Goal: Transaction & Acquisition: Purchase product/service

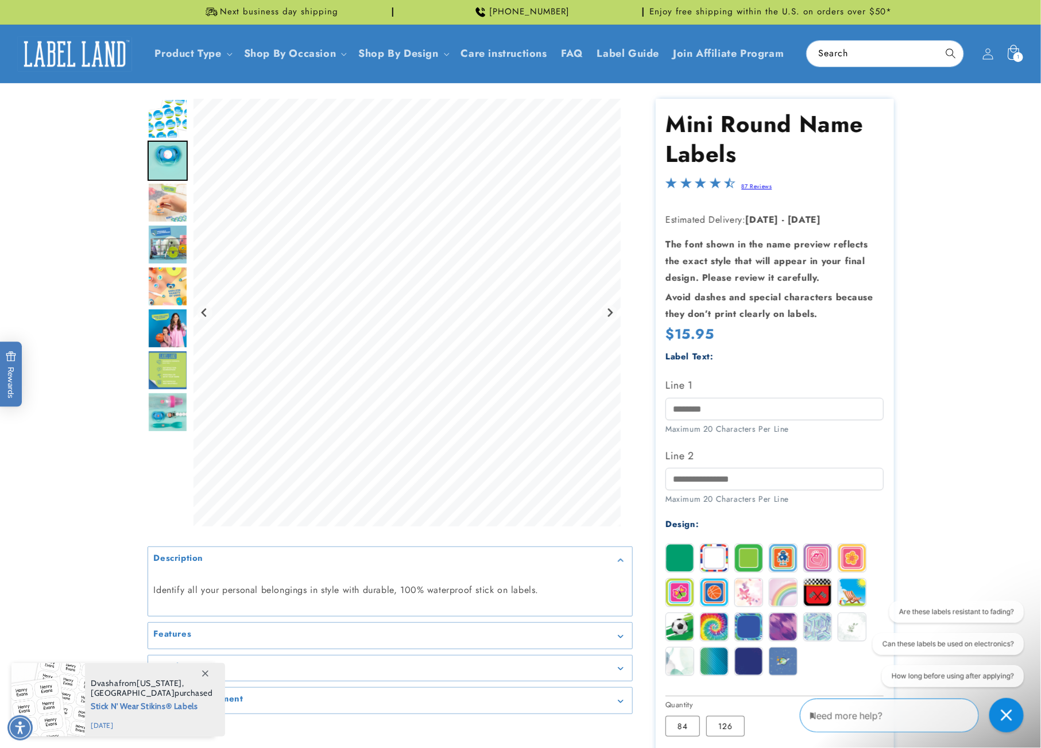
click at [1016, 45] on icon at bounding box center [1013, 52] width 11 height 15
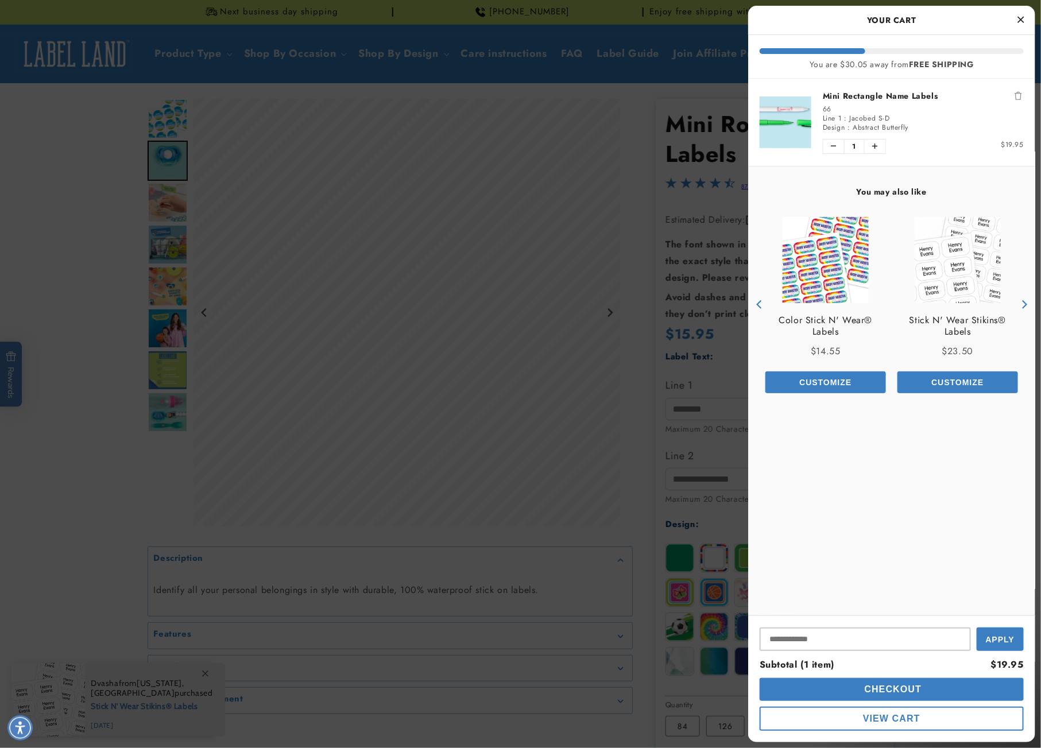
click at [781, 122] on img "product" at bounding box center [786, 122] width 52 height 52
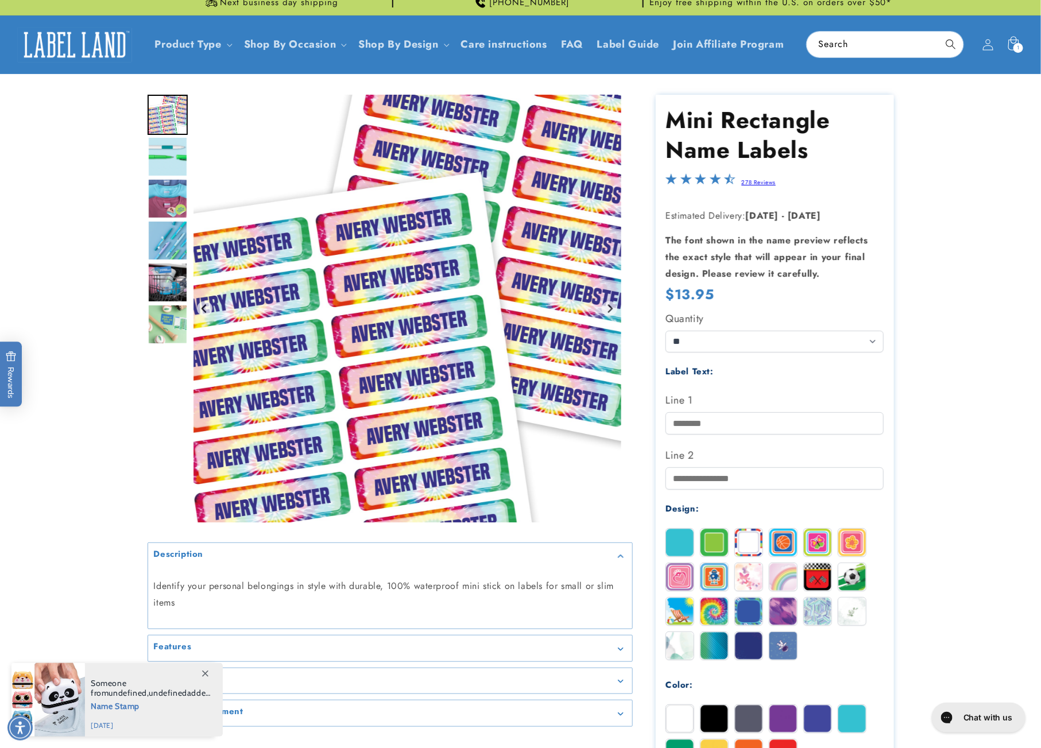
scroll to position [11, 0]
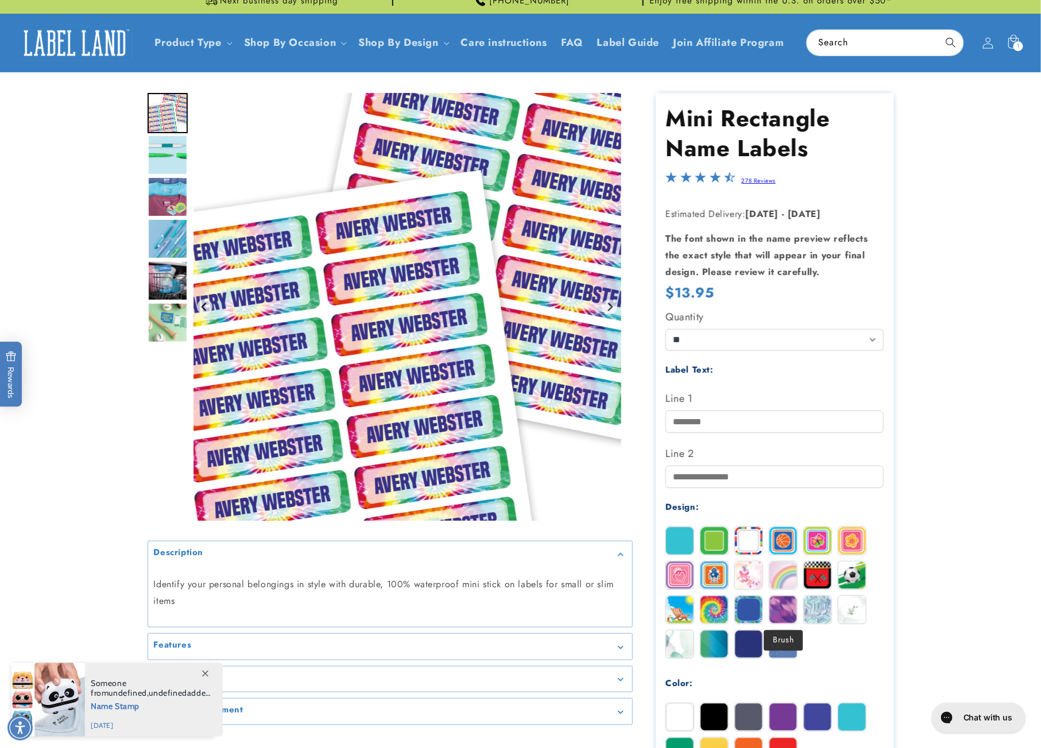
click at [782, 621] on img at bounding box center [784, 610] width 28 height 28
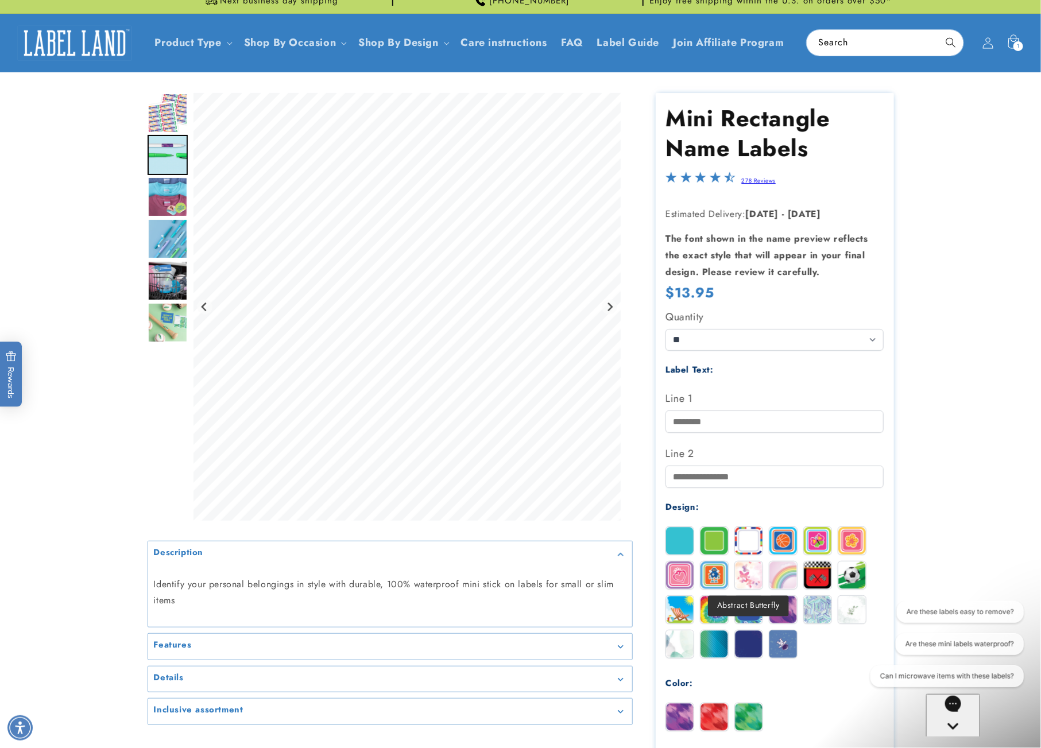
scroll to position [0, 0]
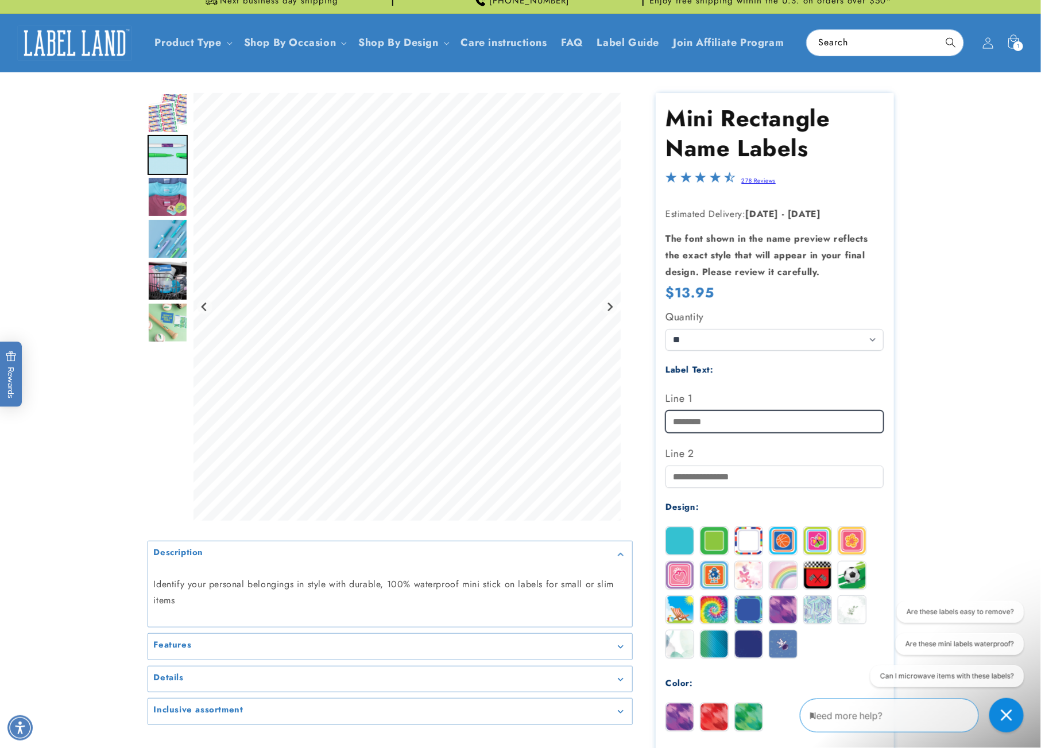
click at [713, 427] on input "Line 1" at bounding box center [775, 422] width 218 height 22
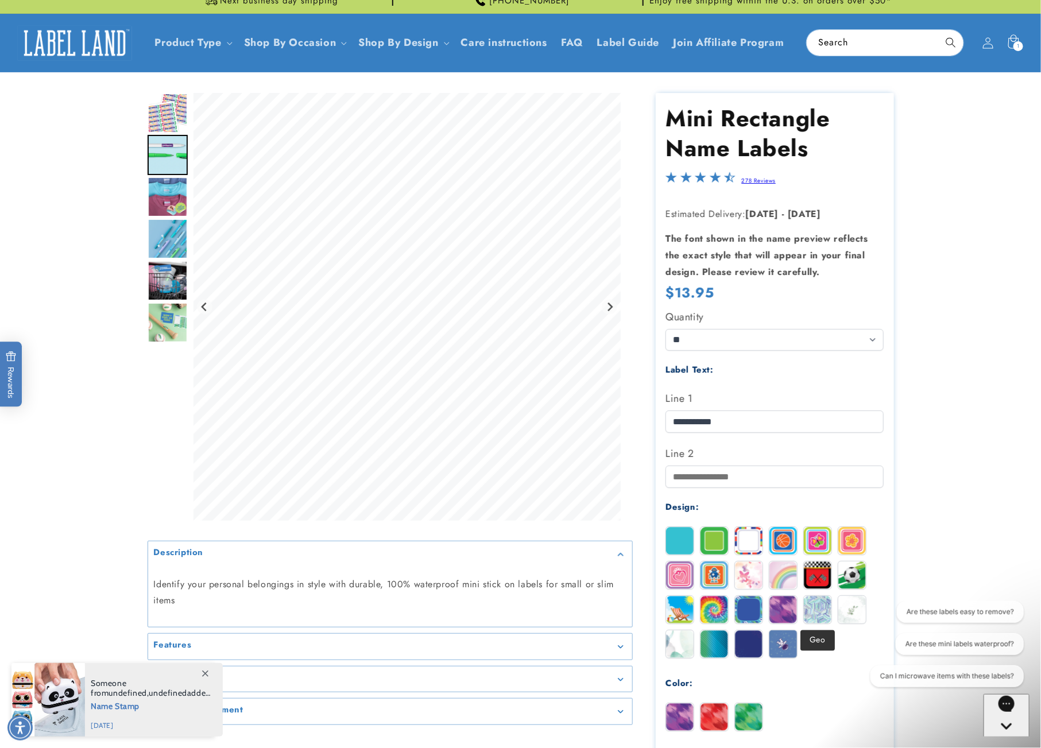
click at [818, 611] on img at bounding box center [818, 610] width 28 height 28
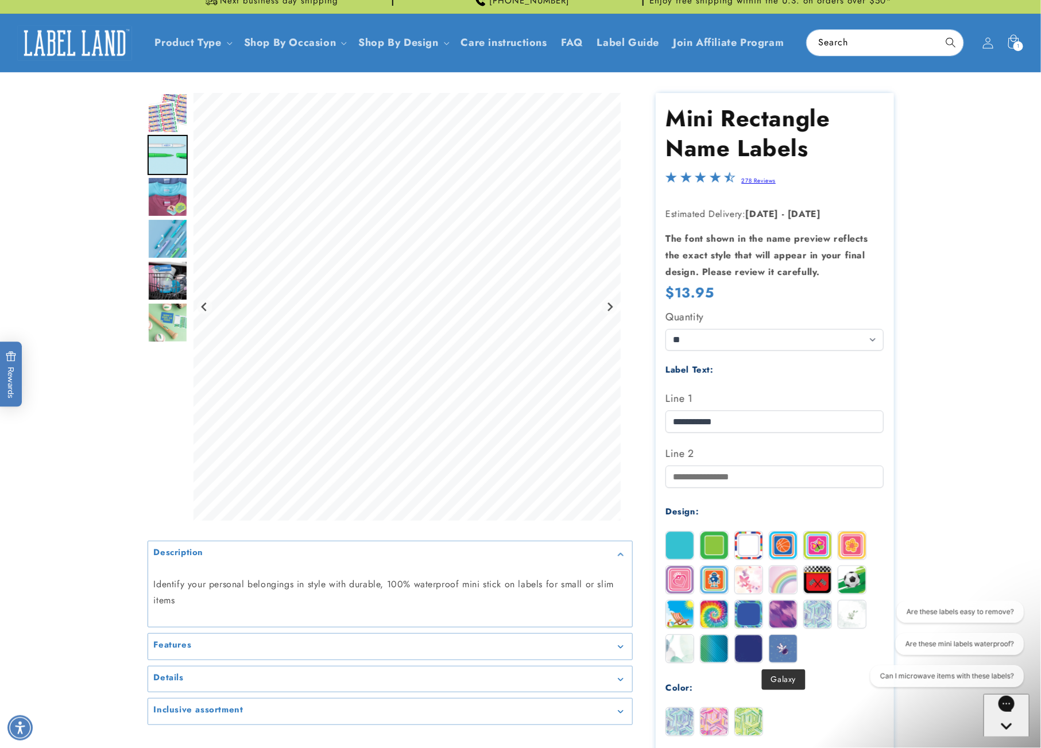
click at [772, 645] on img at bounding box center [784, 649] width 28 height 28
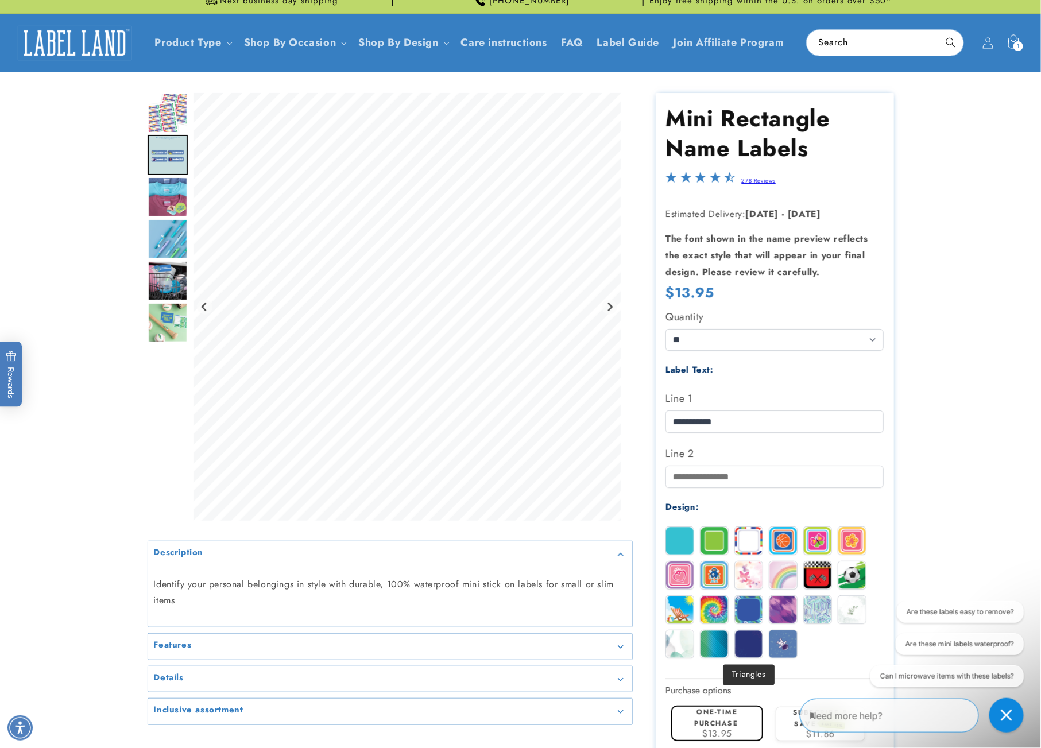
click at [748, 644] on img at bounding box center [749, 645] width 28 height 28
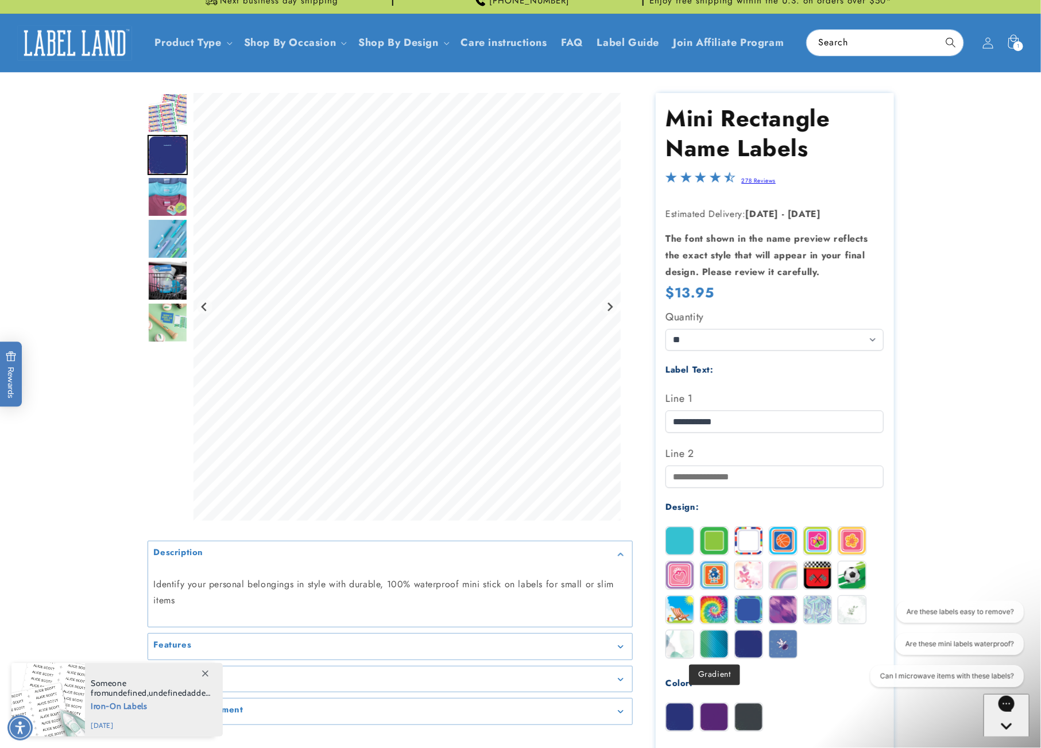
click at [720, 642] on img at bounding box center [715, 645] width 28 height 28
click at [681, 642] on img at bounding box center [680, 645] width 28 height 28
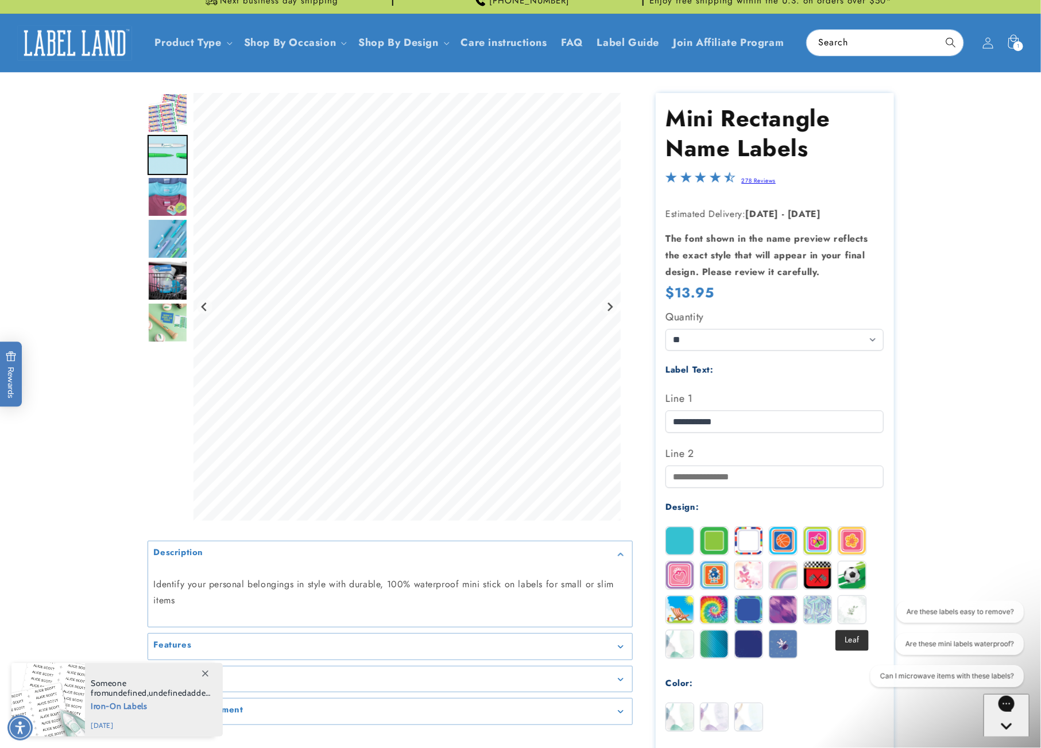
click at [853, 617] on img at bounding box center [853, 610] width 28 height 28
click at [817, 617] on img at bounding box center [818, 610] width 28 height 28
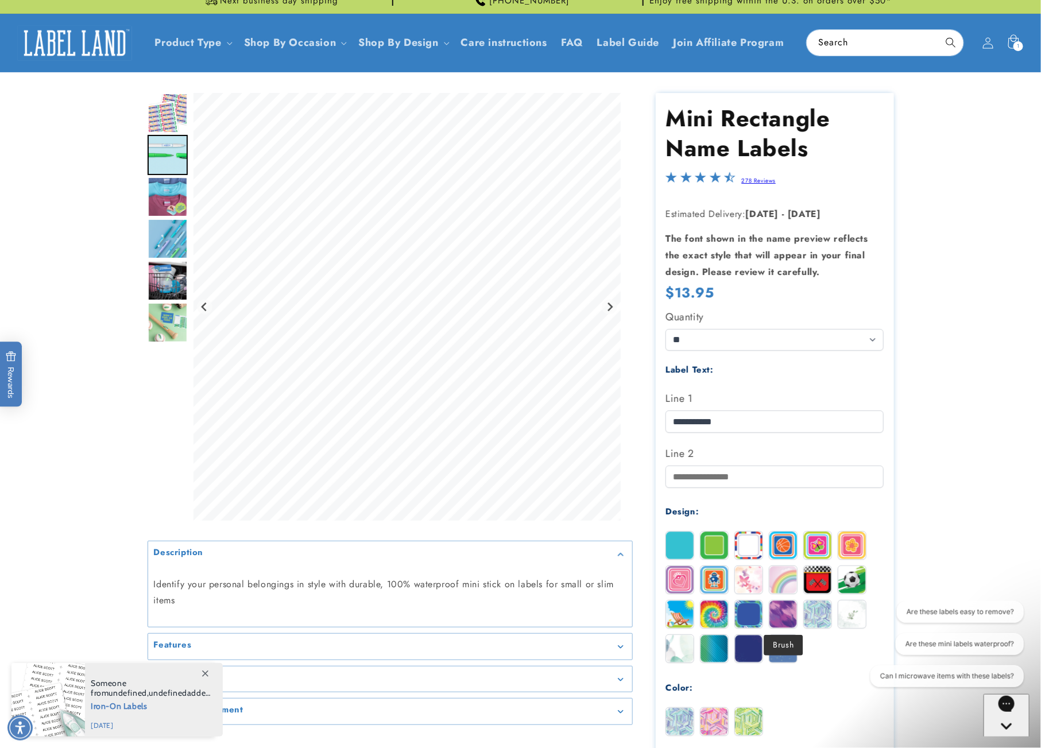
click at [786, 617] on img at bounding box center [784, 615] width 28 height 28
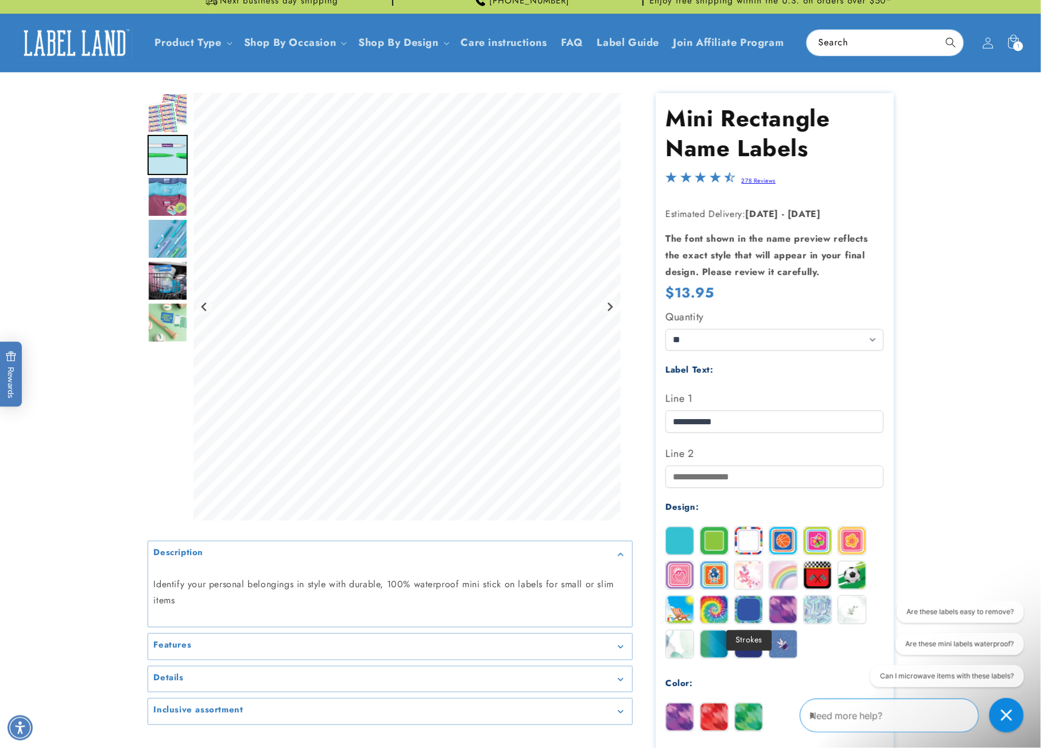
click at [744, 618] on img at bounding box center [749, 610] width 28 height 28
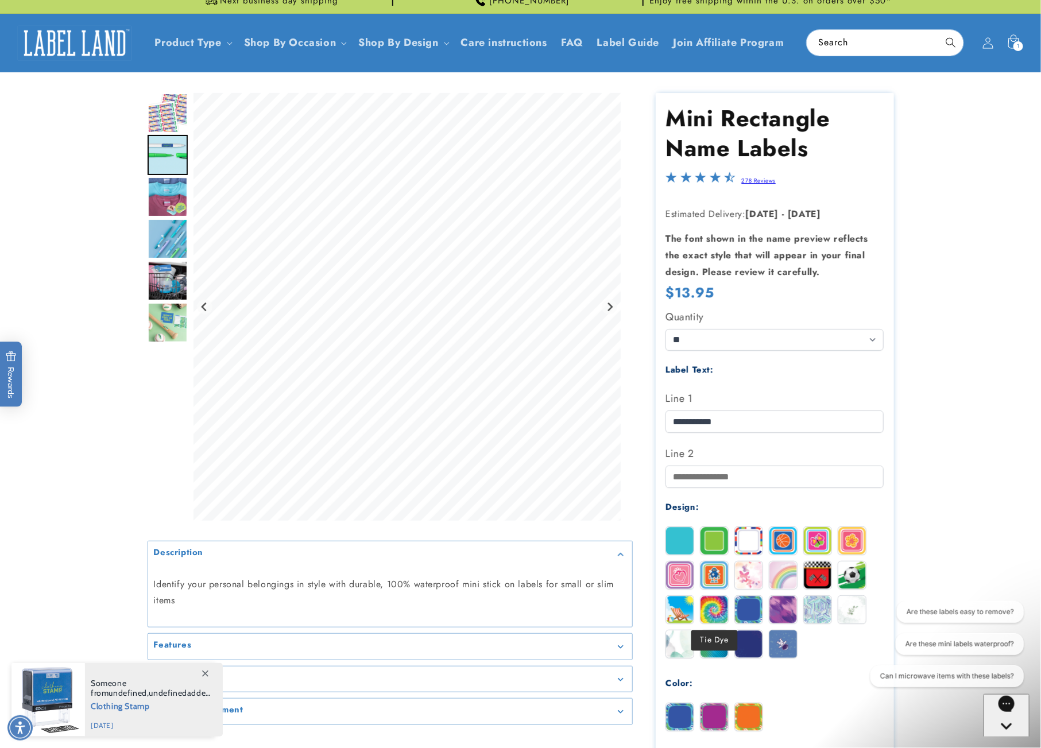
click at [704, 614] on img at bounding box center [715, 610] width 28 height 28
click at [684, 610] on img at bounding box center [680, 610] width 28 height 28
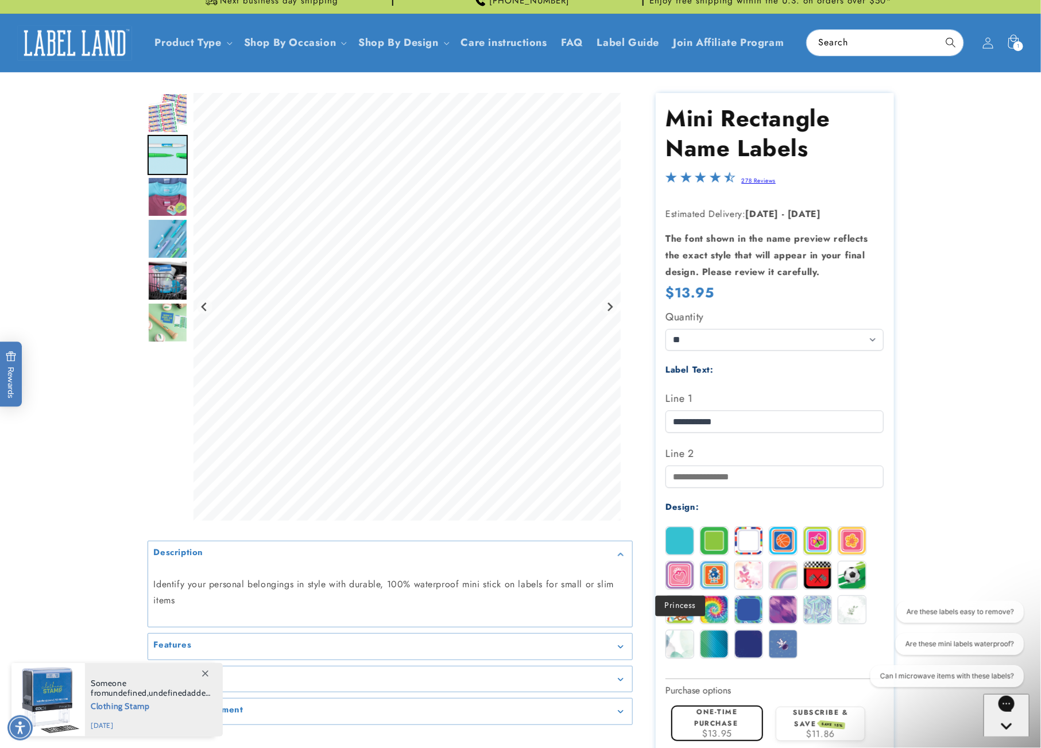
click at [685, 582] on img at bounding box center [680, 576] width 28 height 28
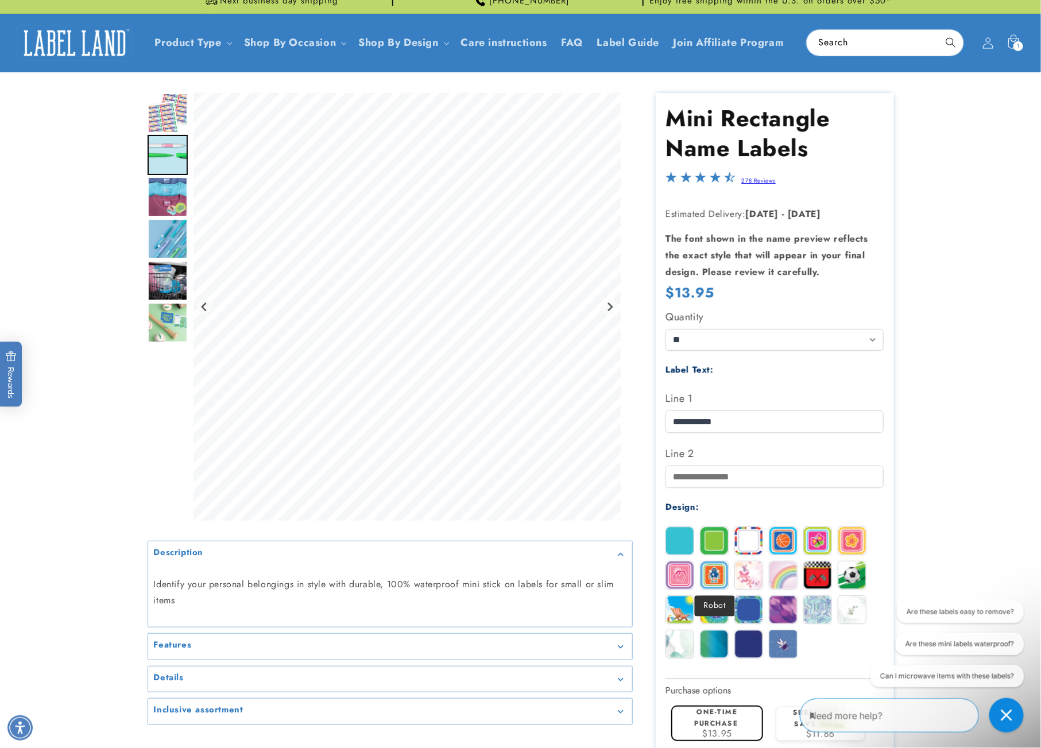
click at [706, 580] on img at bounding box center [715, 576] width 28 height 28
click at [744, 576] on img at bounding box center [749, 576] width 28 height 28
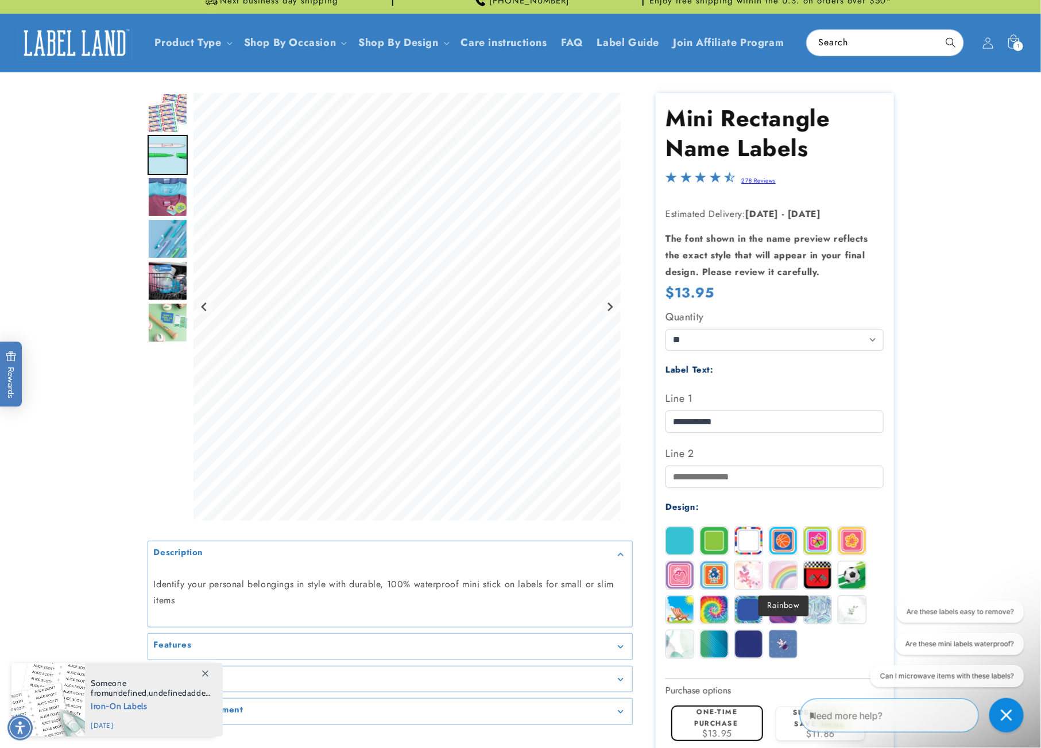
click at [777, 576] on img at bounding box center [784, 576] width 28 height 28
click at [825, 576] on img at bounding box center [818, 576] width 28 height 28
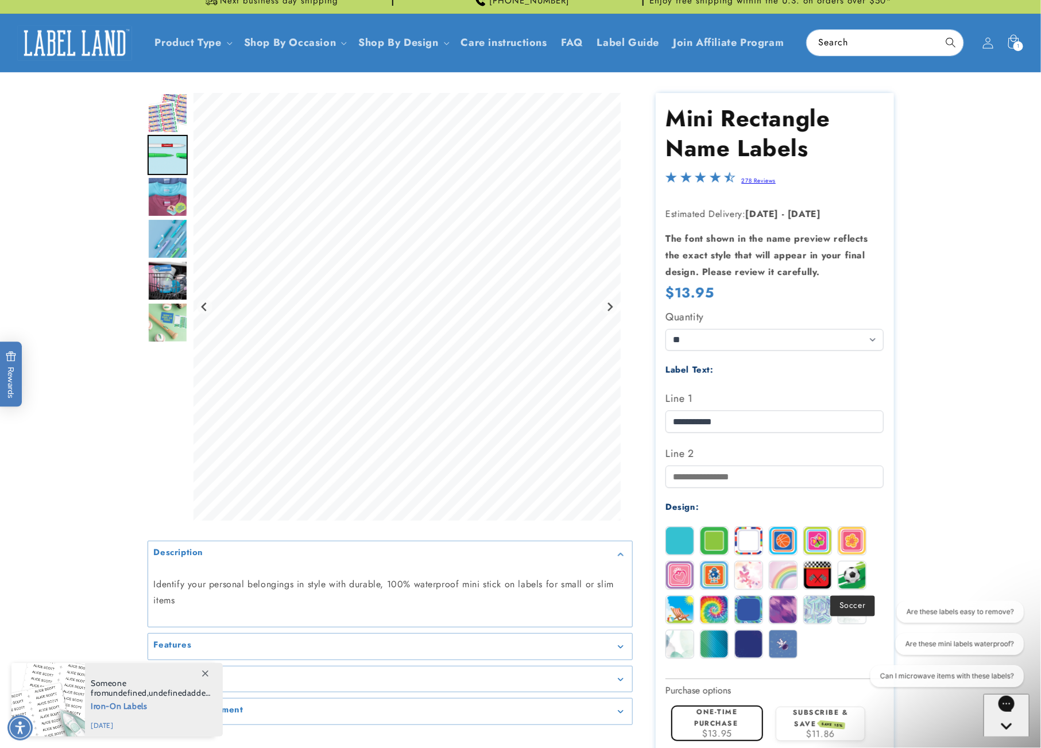
click at [840, 575] on img at bounding box center [853, 576] width 28 height 28
click at [850, 537] on img at bounding box center [853, 541] width 28 height 28
click at [812, 543] on img at bounding box center [818, 541] width 28 height 28
click at [791, 543] on img at bounding box center [784, 541] width 28 height 28
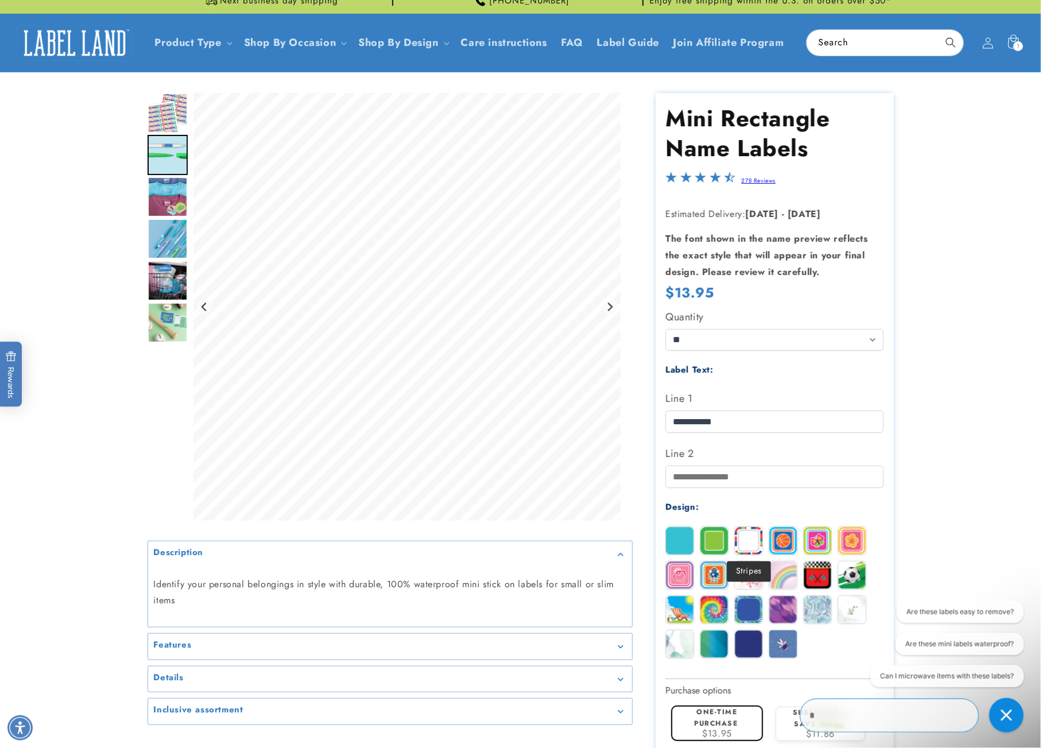
click at [750, 540] on img at bounding box center [749, 541] width 28 height 28
click at [726, 539] on img at bounding box center [715, 541] width 28 height 28
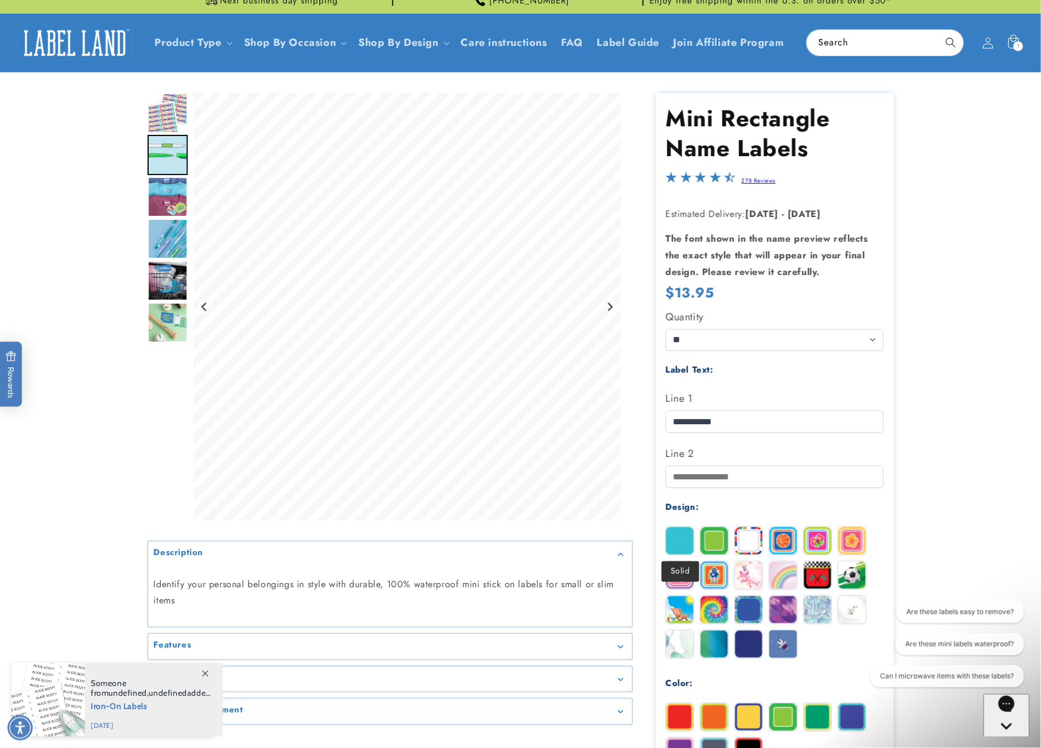
click at [689, 536] on img at bounding box center [680, 541] width 28 height 28
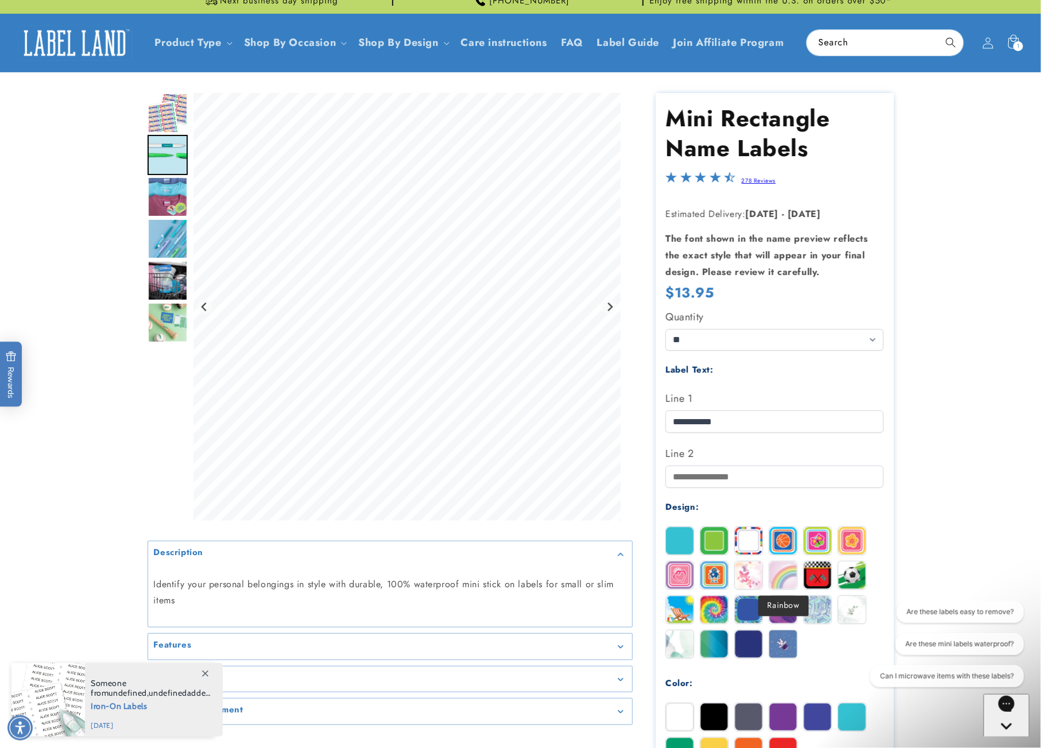
click at [789, 577] on img at bounding box center [784, 576] width 28 height 28
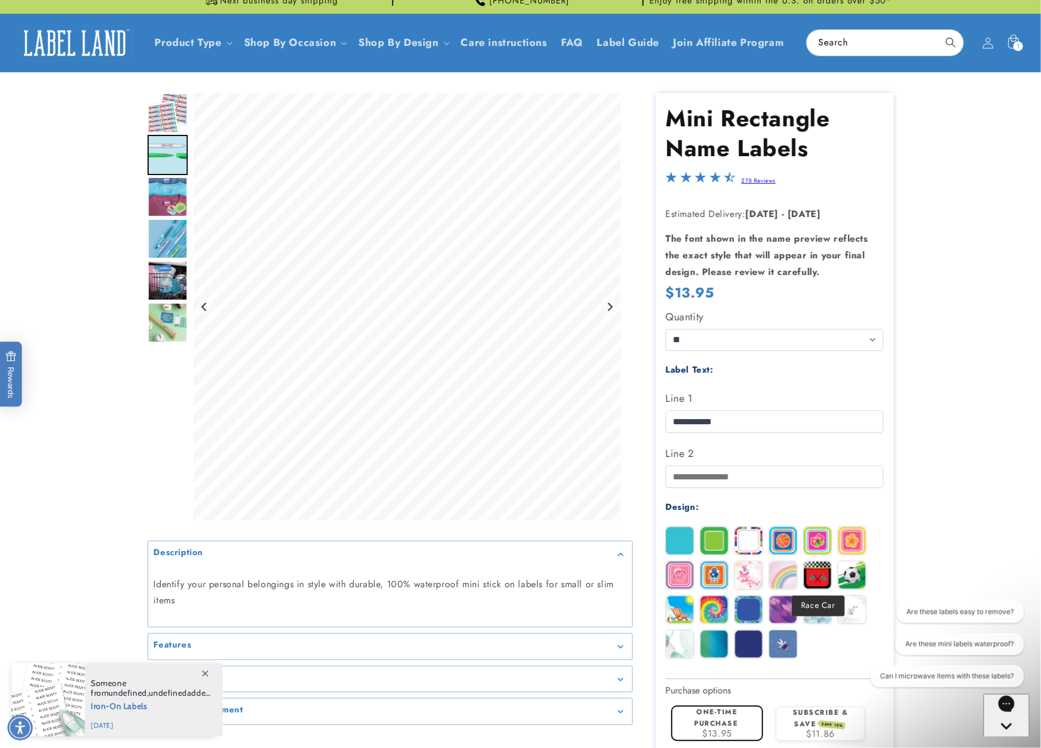
click at [824, 577] on img at bounding box center [818, 576] width 28 height 28
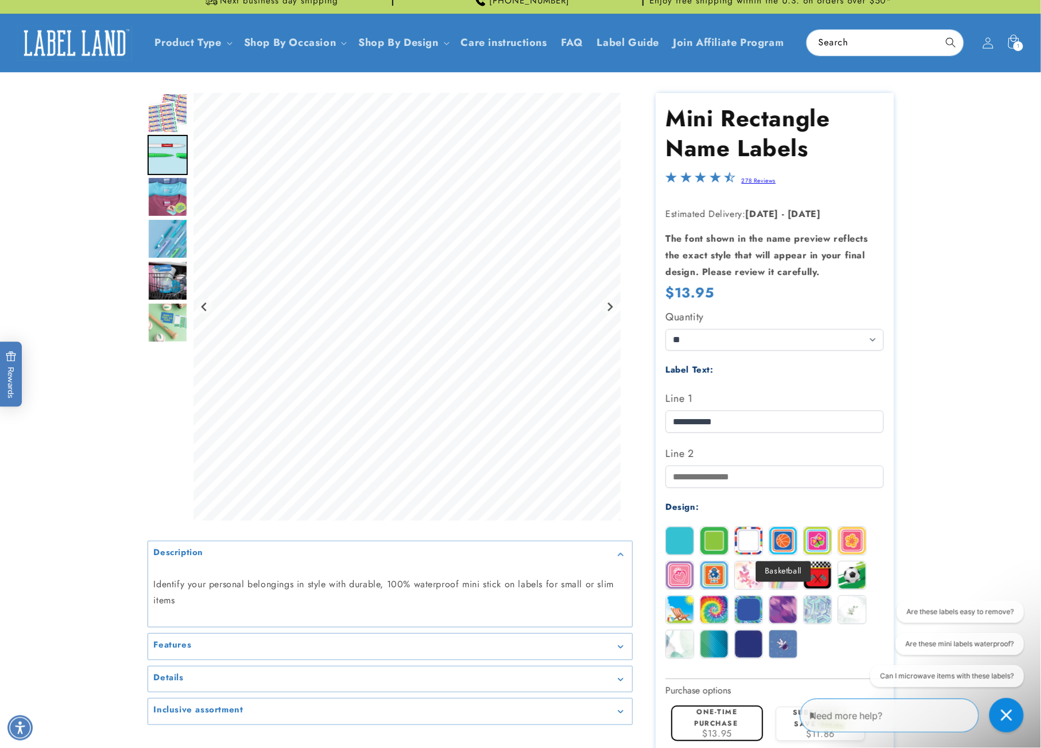
click at [787, 543] on img at bounding box center [784, 541] width 28 height 28
click at [813, 542] on img at bounding box center [818, 541] width 28 height 28
click at [748, 537] on img at bounding box center [749, 541] width 28 height 28
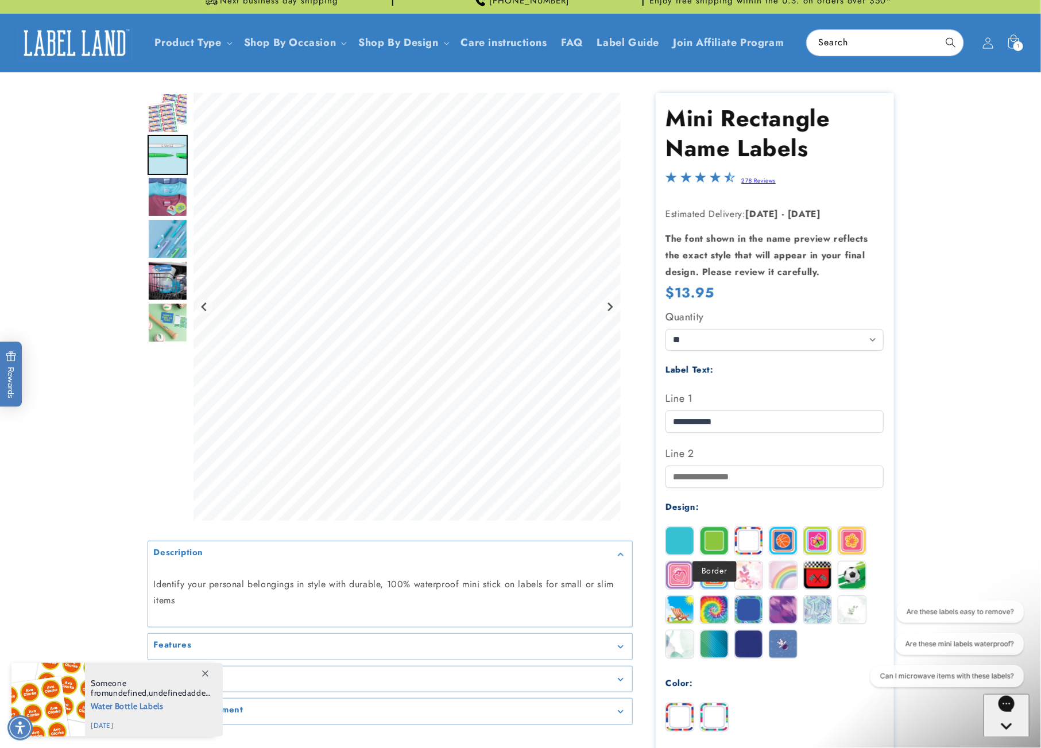
click at [717, 531] on img at bounding box center [715, 541] width 28 height 28
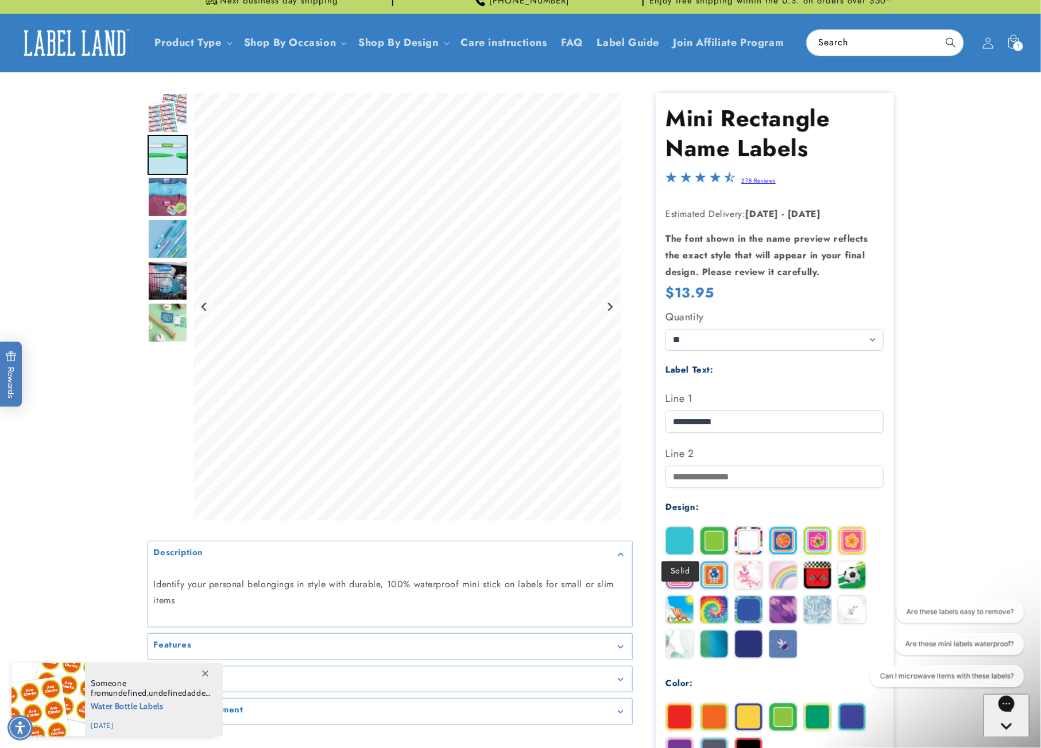
click at [674, 534] on img at bounding box center [680, 541] width 28 height 28
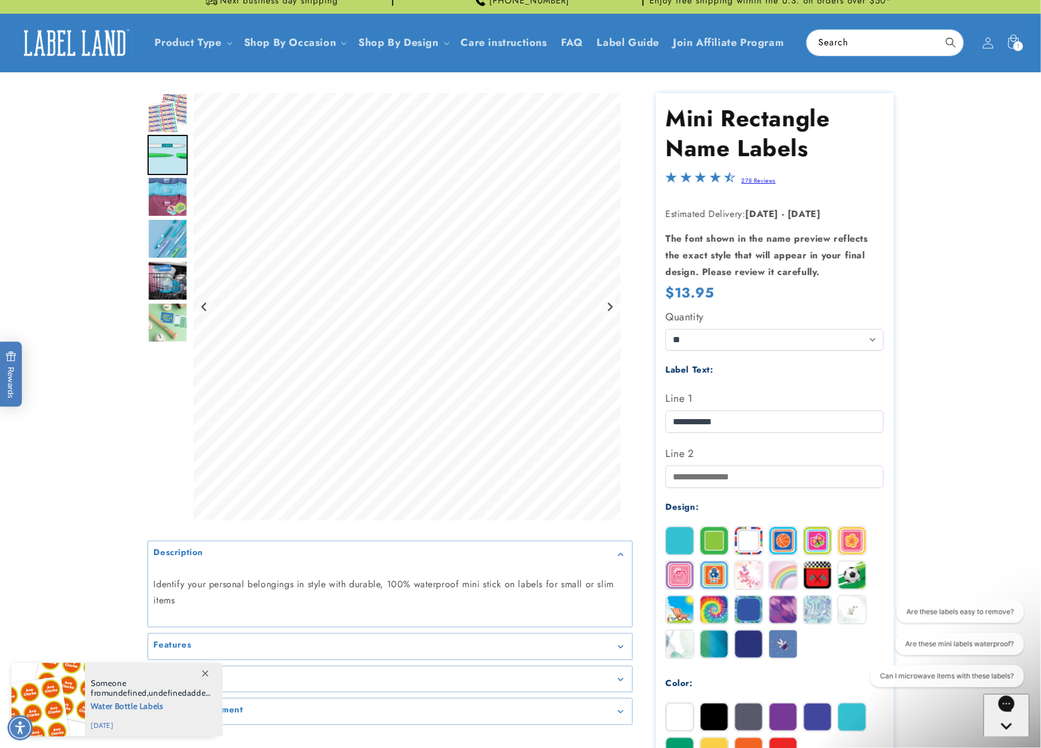
click at [677, 574] on img at bounding box center [680, 576] width 28 height 28
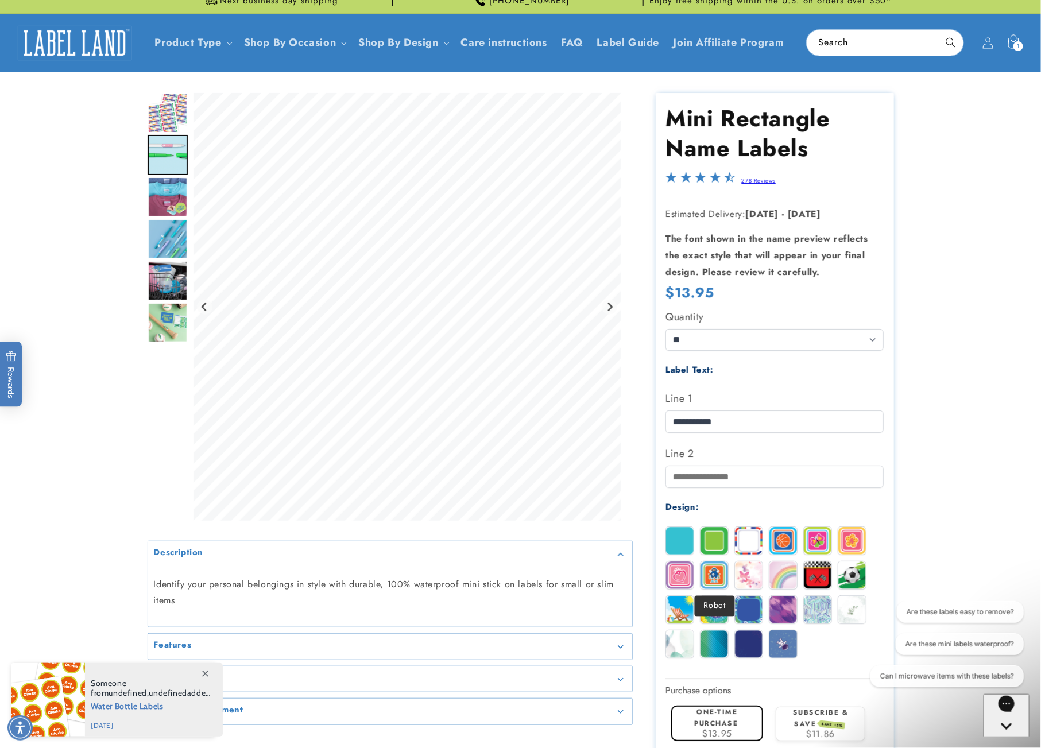
click at [713, 582] on img at bounding box center [715, 576] width 28 height 28
click at [723, 610] on img at bounding box center [715, 610] width 28 height 28
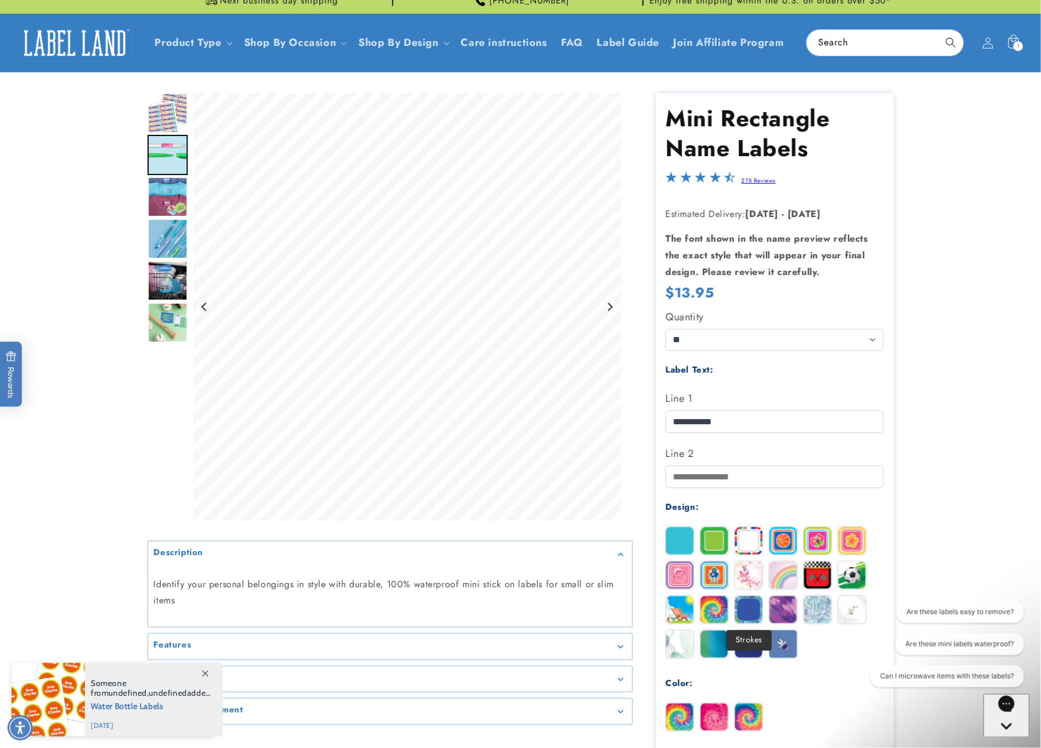
click at [752, 616] on img at bounding box center [749, 610] width 28 height 28
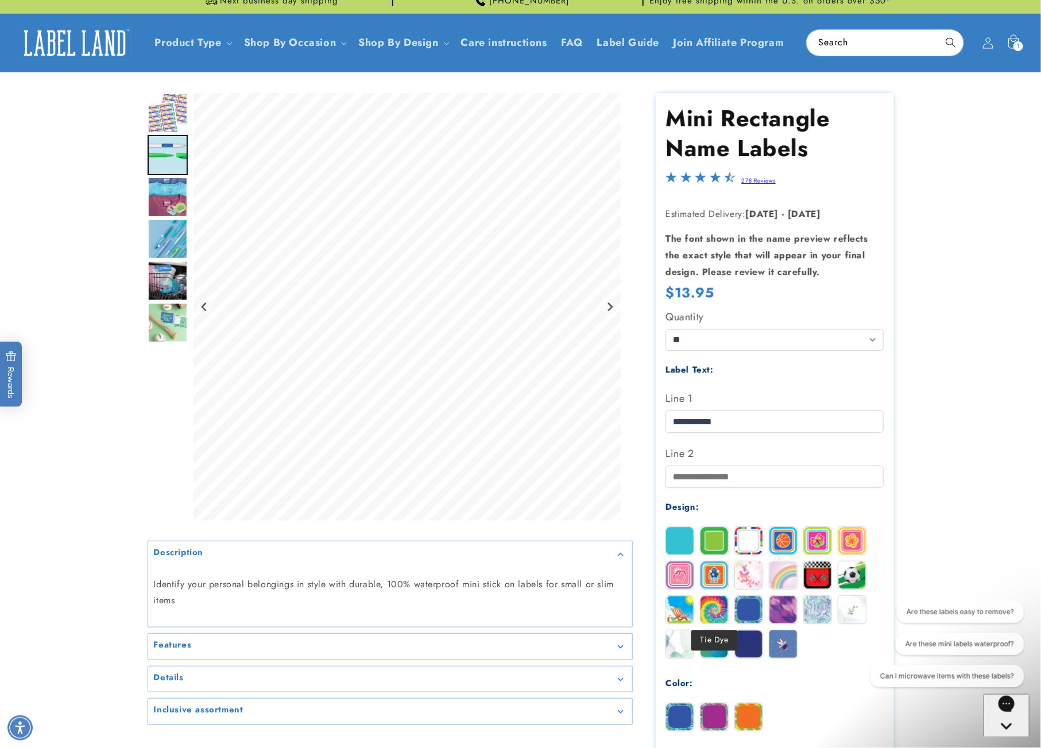
click at [713, 613] on img at bounding box center [715, 610] width 28 height 28
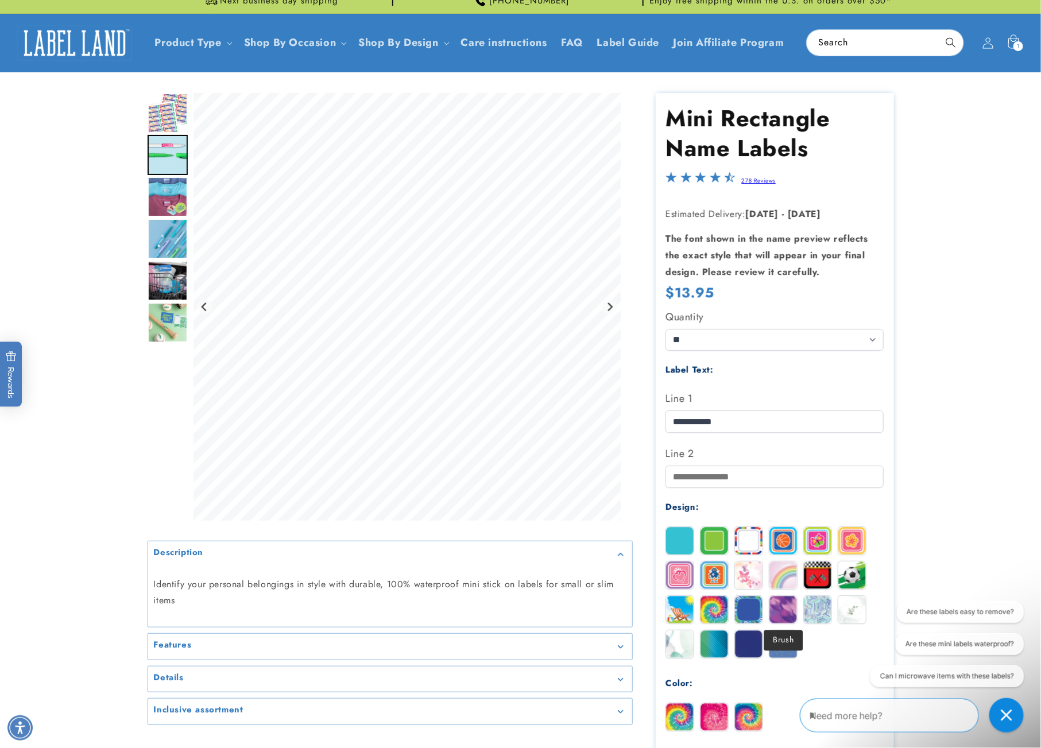
click at [793, 609] on img at bounding box center [784, 610] width 28 height 28
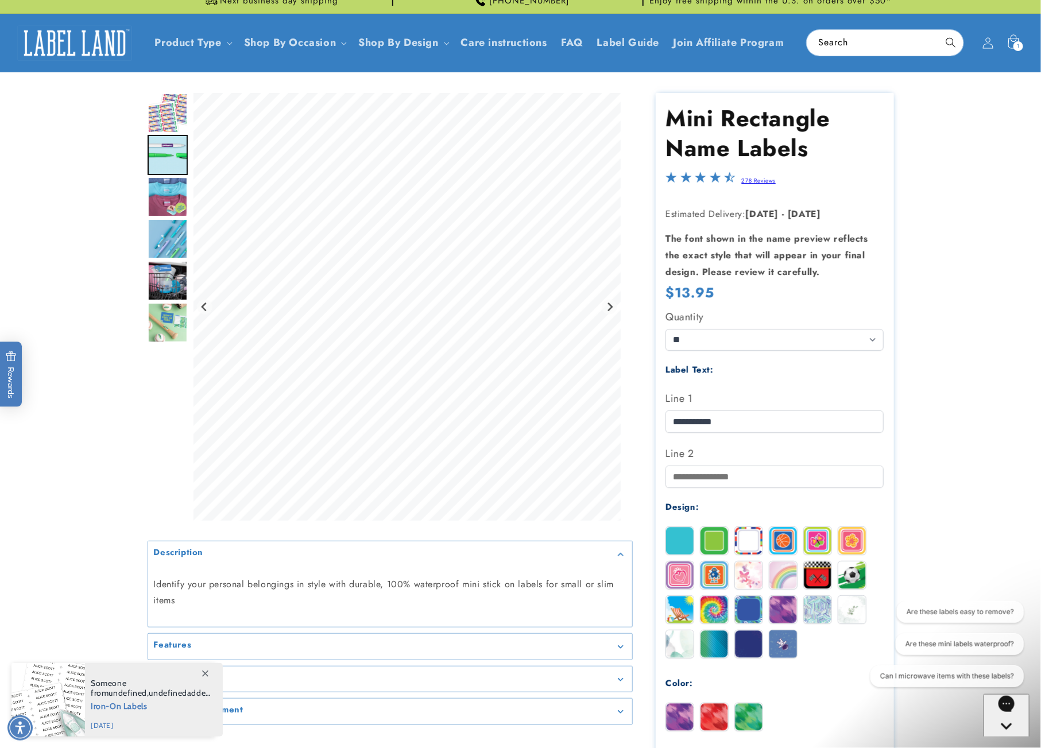
click at [713, 718] on img at bounding box center [715, 718] width 28 height 28
click at [743, 718] on img at bounding box center [749, 718] width 28 height 28
click at [674, 717] on img at bounding box center [680, 718] width 28 height 28
click at [820, 613] on img at bounding box center [818, 610] width 28 height 28
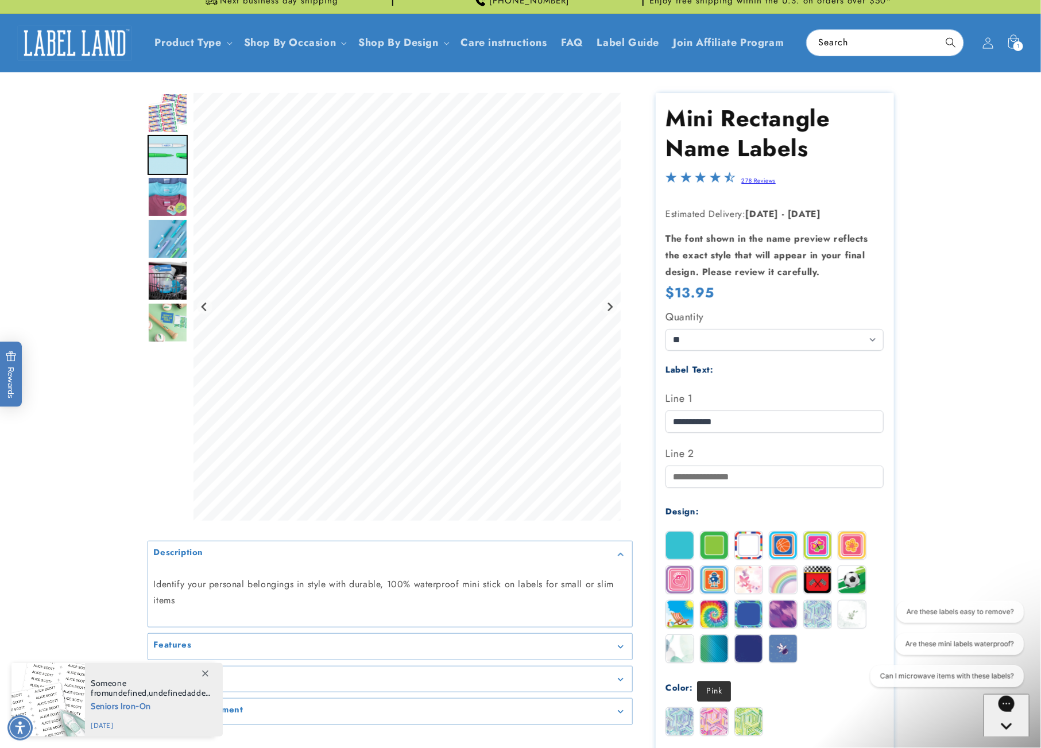
click at [719, 725] on img at bounding box center [715, 722] width 28 height 28
click at [742, 724] on img at bounding box center [749, 722] width 28 height 28
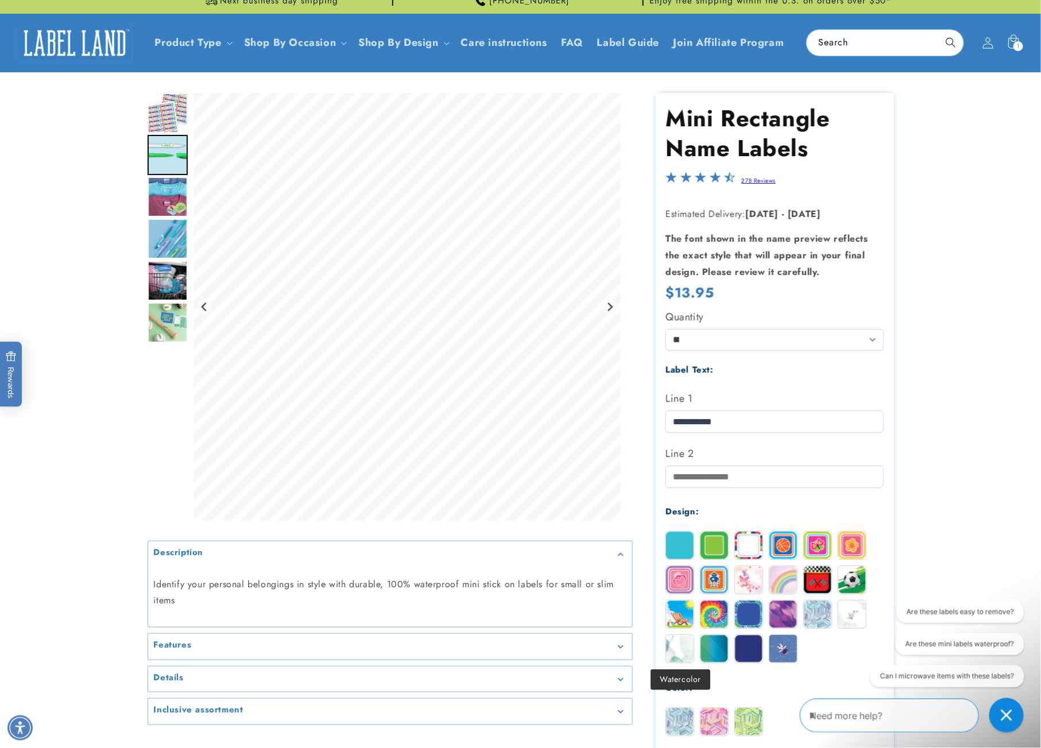
click at [686, 654] on img at bounding box center [680, 649] width 28 height 28
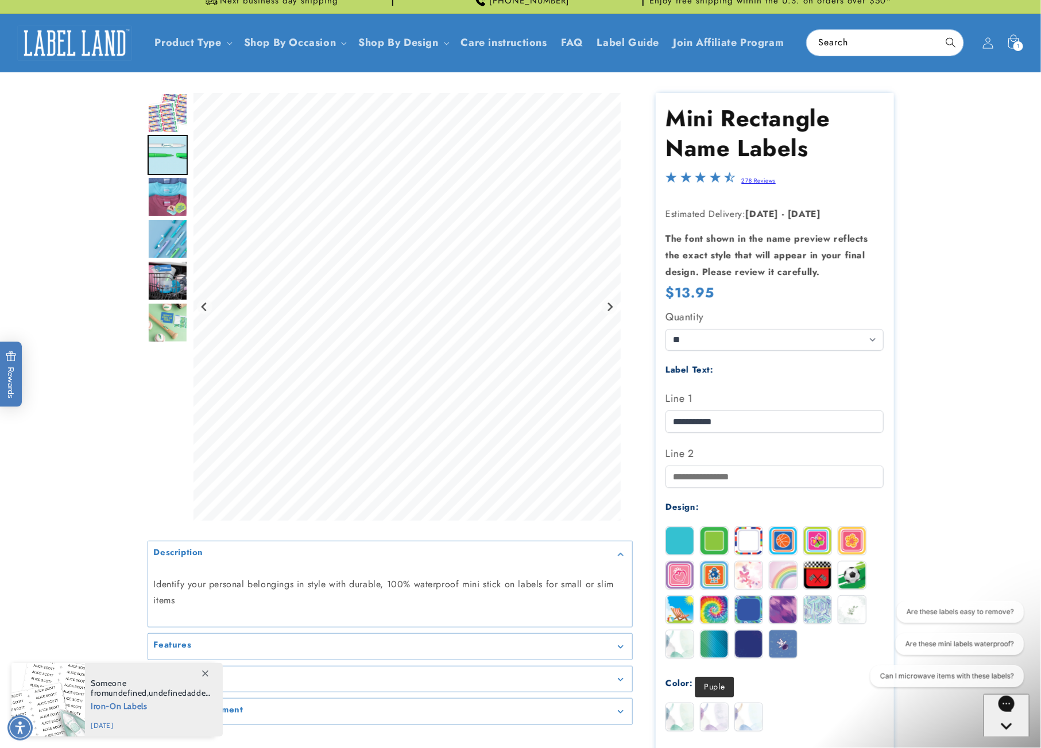
click at [710, 728] on img at bounding box center [715, 718] width 28 height 28
click at [739, 724] on img at bounding box center [749, 718] width 28 height 28
click at [682, 723] on img at bounding box center [680, 718] width 28 height 28
click at [702, 723] on img at bounding box center [715, 718] width 28 height 28
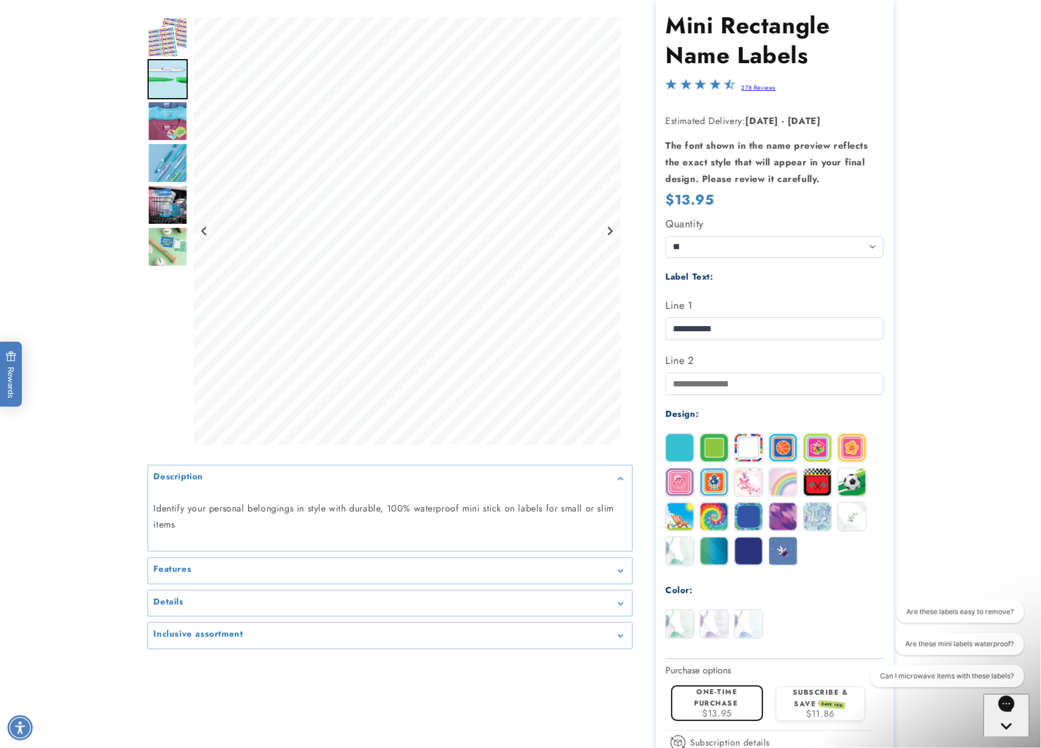
scroll to position [107, 0]
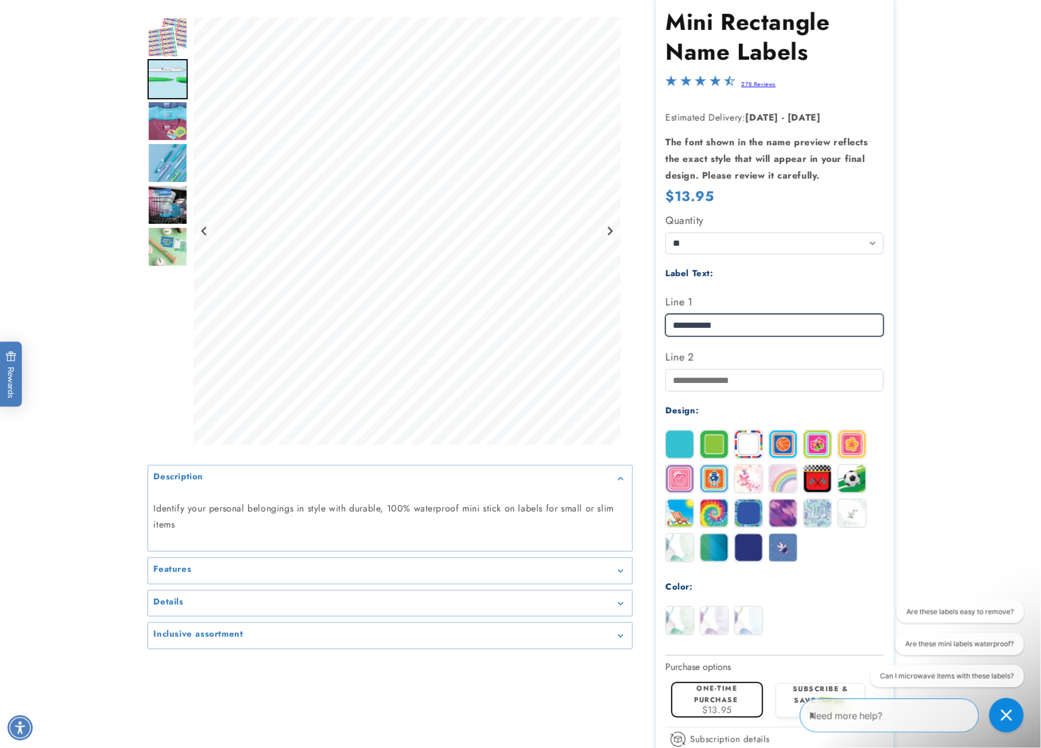
click at [771, 314] on input "**********" at bounding box center [775, 325] width 218 height 22
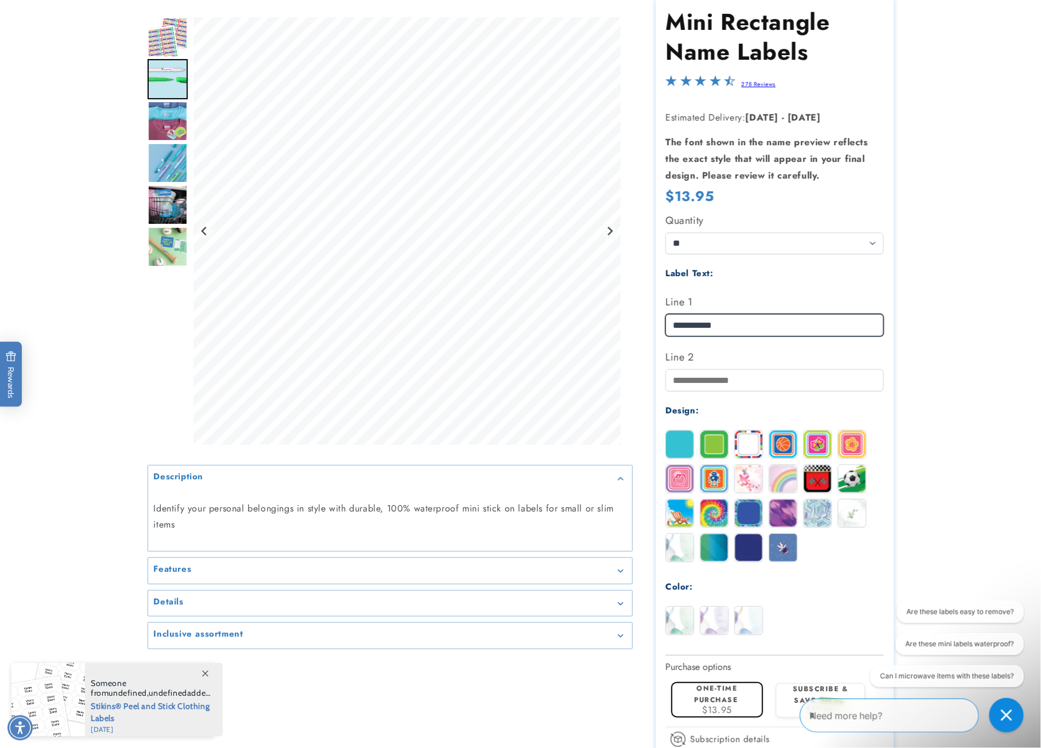
click at [771, 314] on input "**********" at bounding box center [775, 325] width 218 height 22
click at [716, 325] on input "**********" at bounding box center [775, 325] width 218 height 22
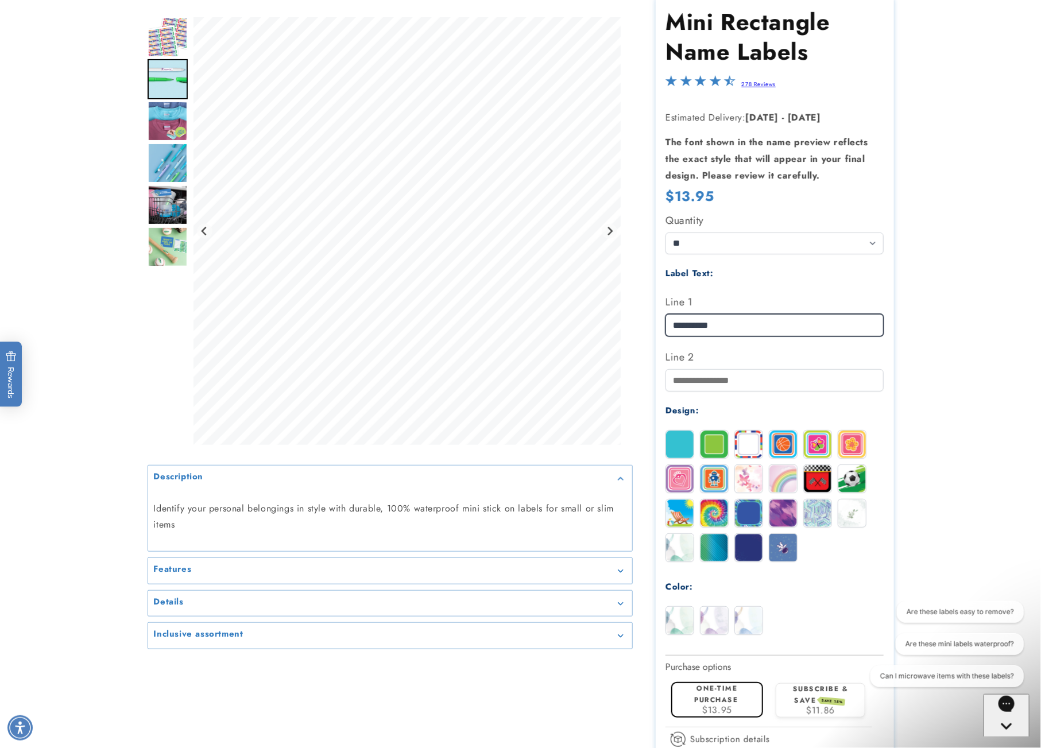
type input "**********"
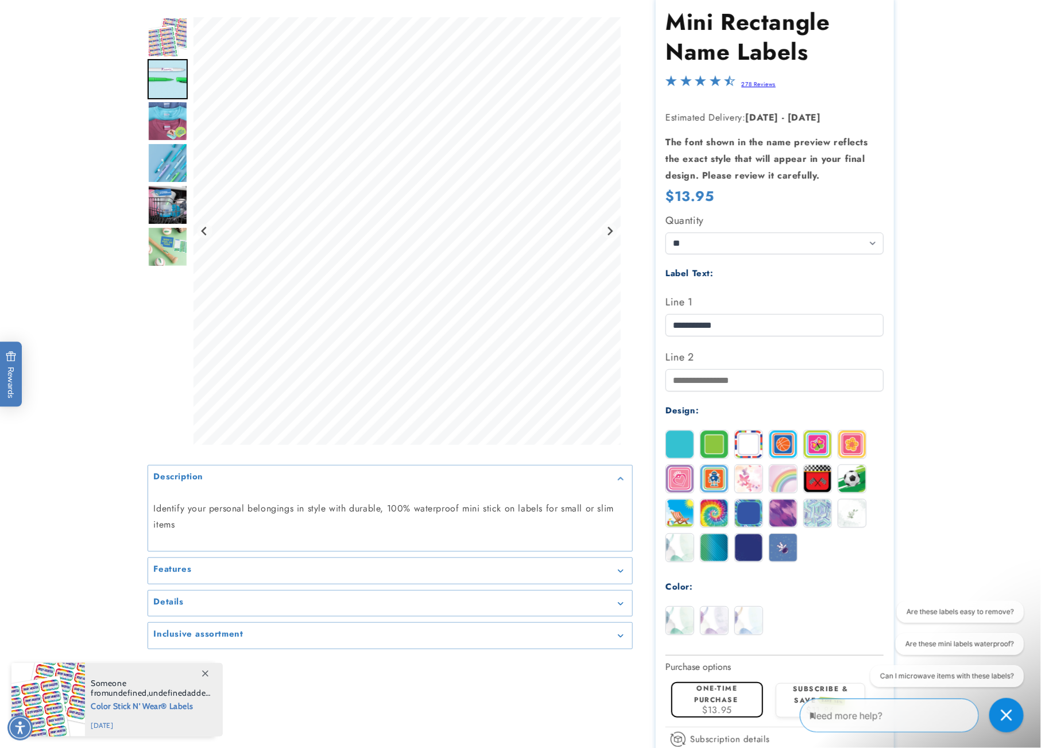
click at [900, 420] on div at bounding box center [521, 446] width 804 height 898
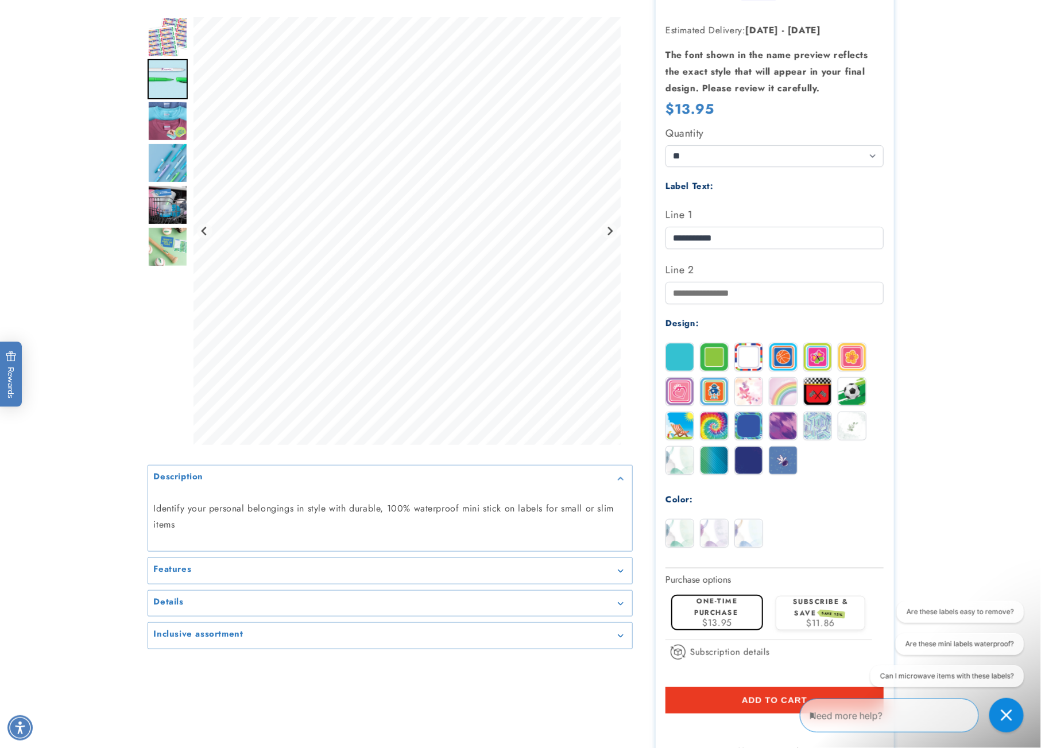
scroll to position [196, 0]
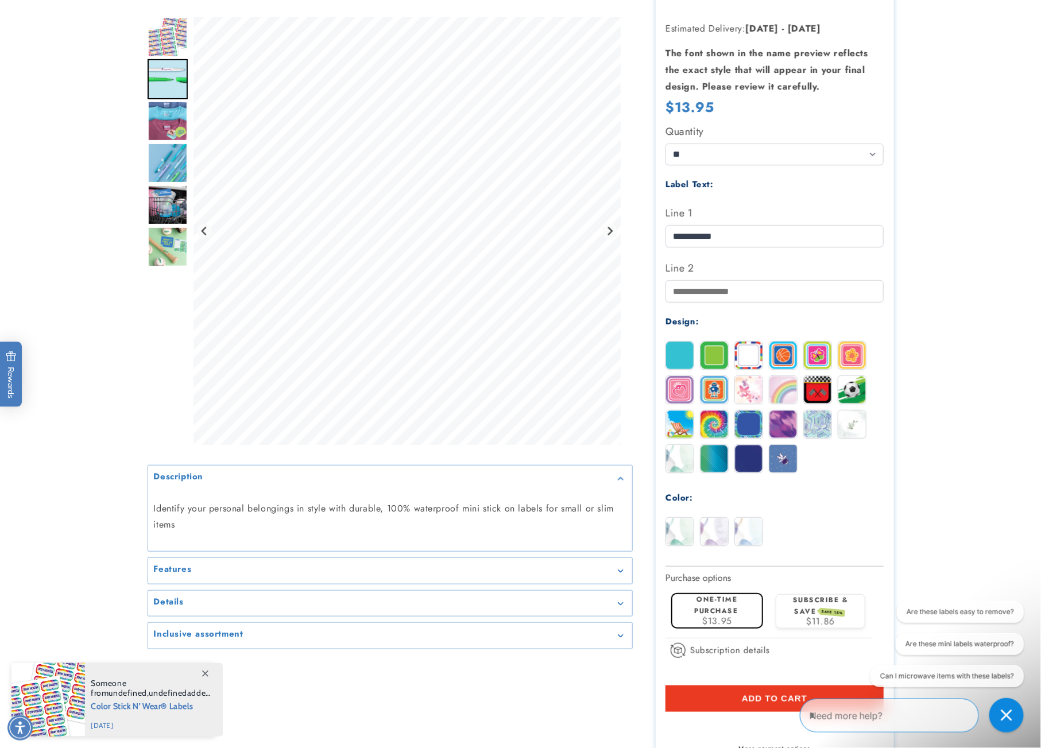
click at [832, 164] on div "**********" at bounding box center [775, 343] width 218 height 442
click at [831, 149] on select "** ** **" at bounding box center [775, 154] width 218 height 21
select select "**"
click at [666, 144] on select "** ** **" at bounding box center [775, 154] width 218 height 21
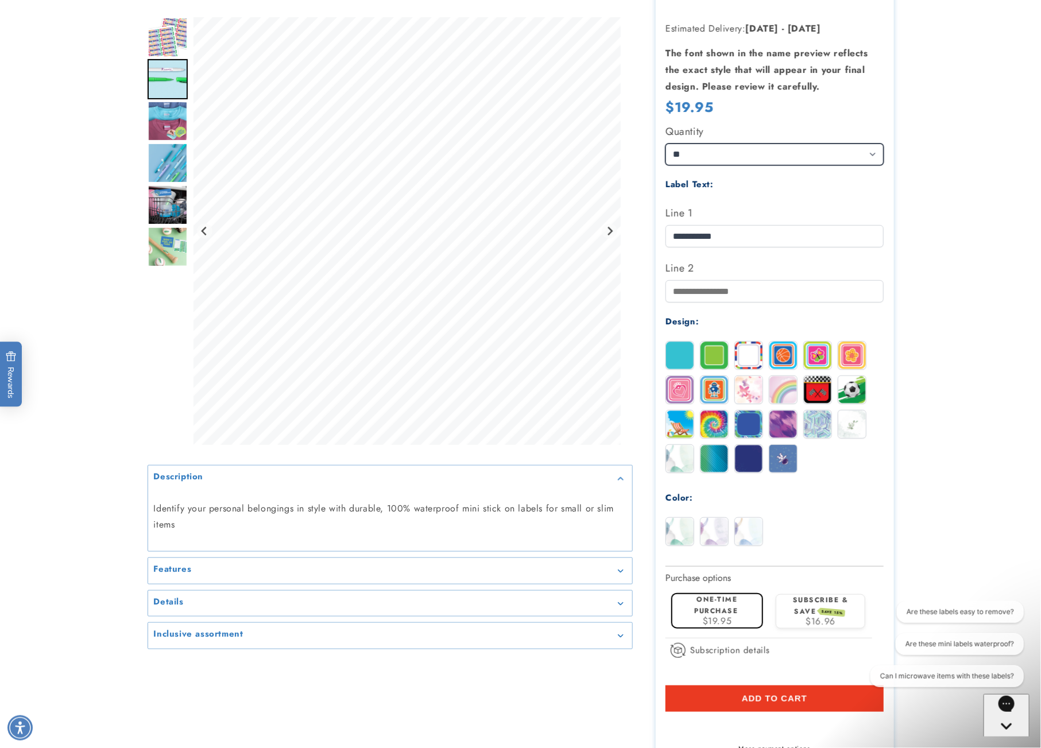
click at [829, 151] on select "** ** **" at bounding box center [775, 154] width 218 height 21
select select "**"
click at [666, 144] on select "** ** **" at bounding box center [775, 154] width 218 height 21
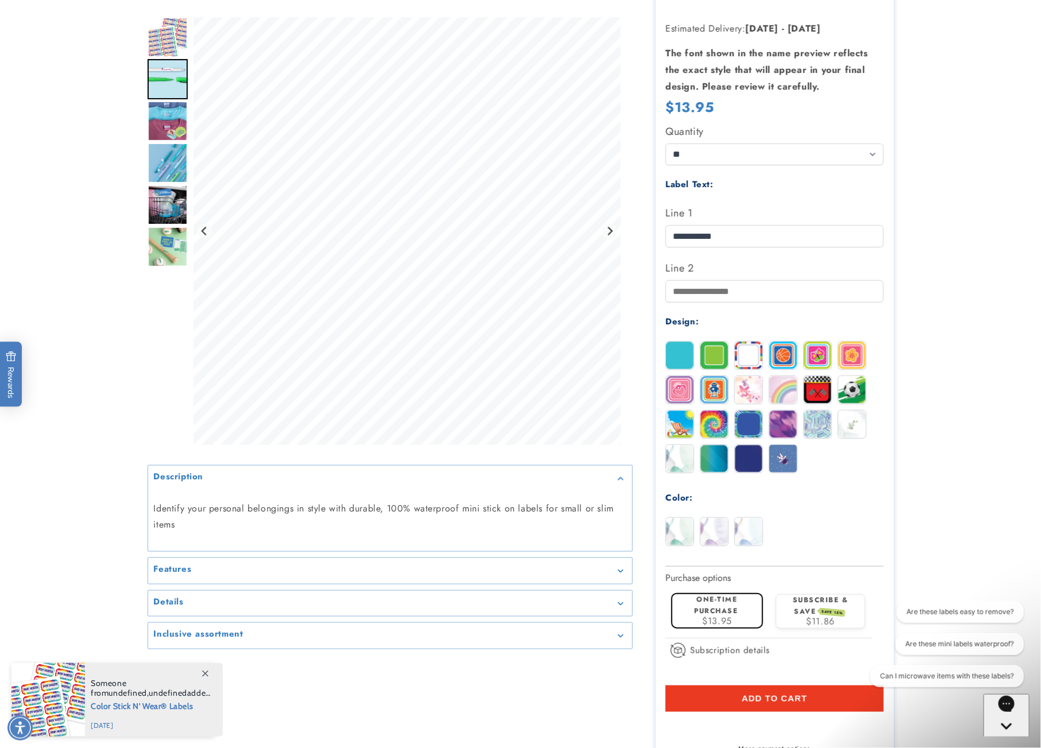
click at [776, 705] on button "Add to cart" at bounding box center [775, 699] width 218 height 26
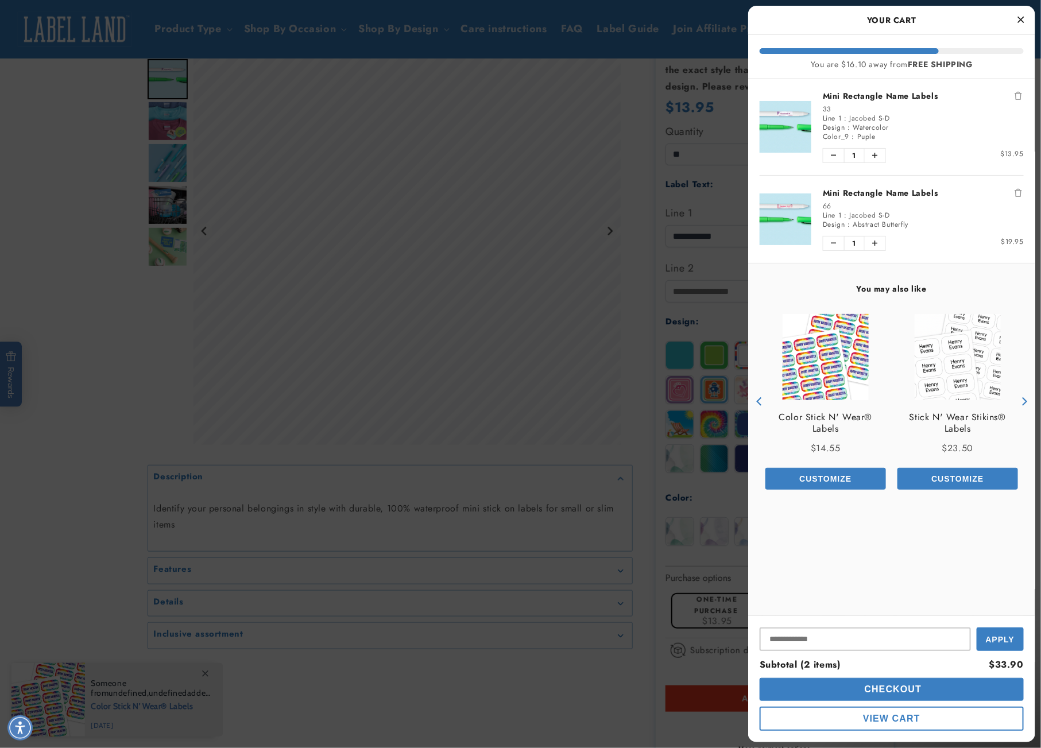
click at [888, 187] on link "Mini Rectangle Name Labels" at bounding box center [923, 192] width 201 height 11
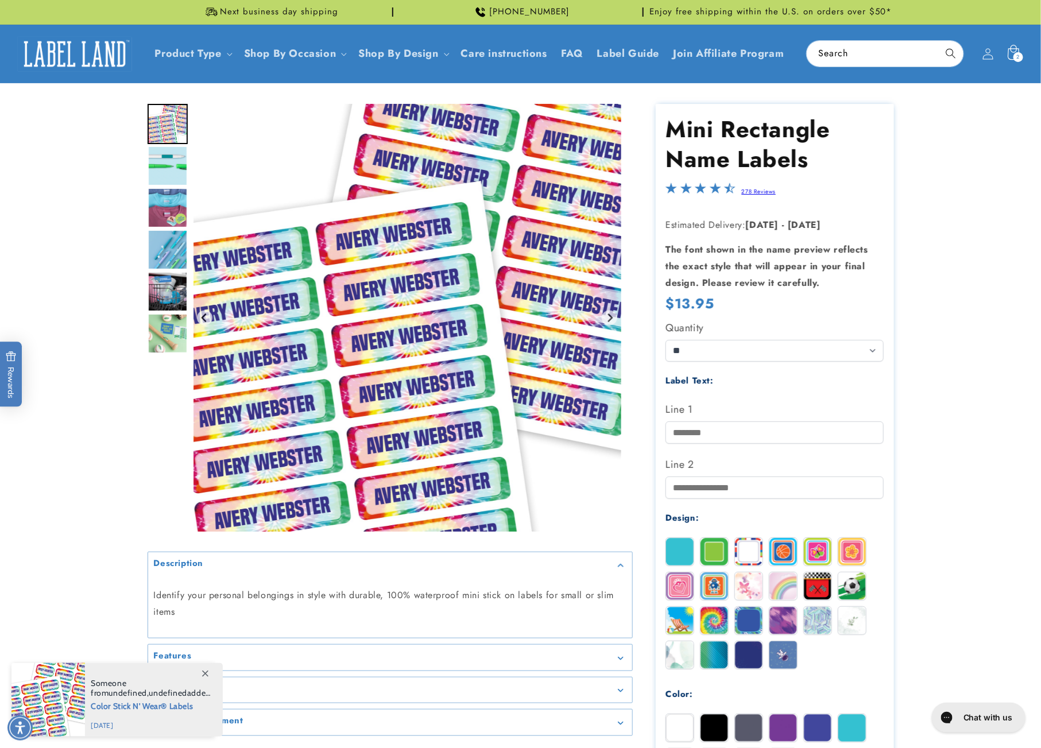
click at [1011, 57] on icon at bounding box center [1013, 53] width 27 height 27
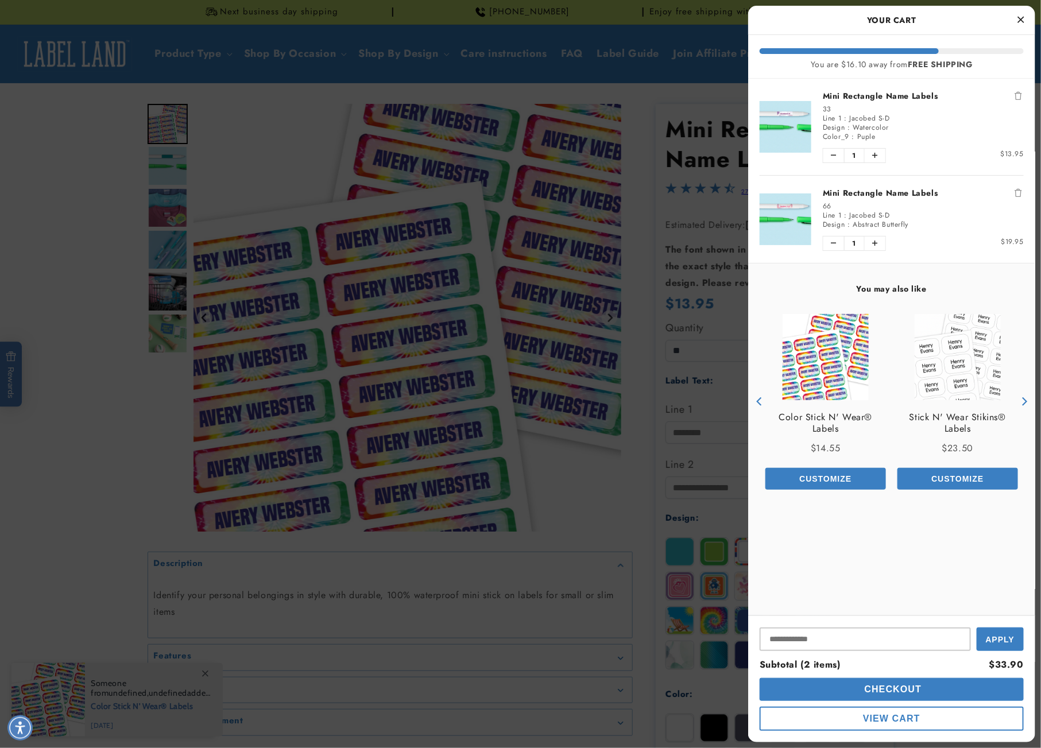
click at [868, 191] on link "Mini Rectangle Name Labels" at bounding box center [923, 192] width 201 height 11
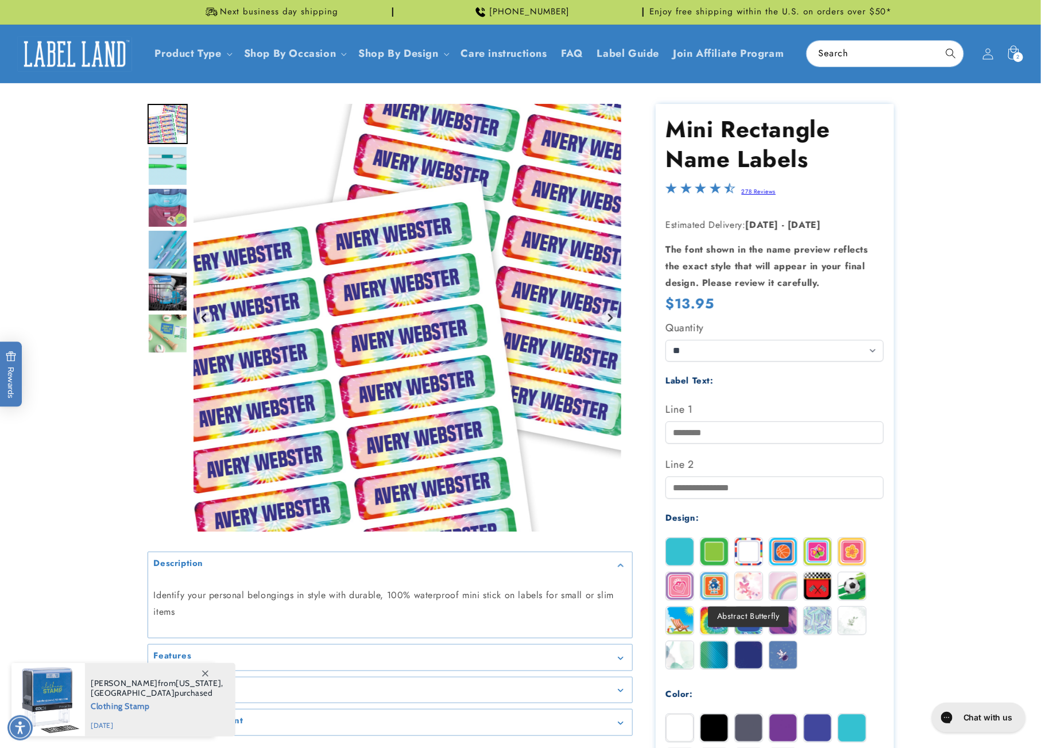
click at [757, 580] on img at bounding box center [749, 587] width 28 height 28
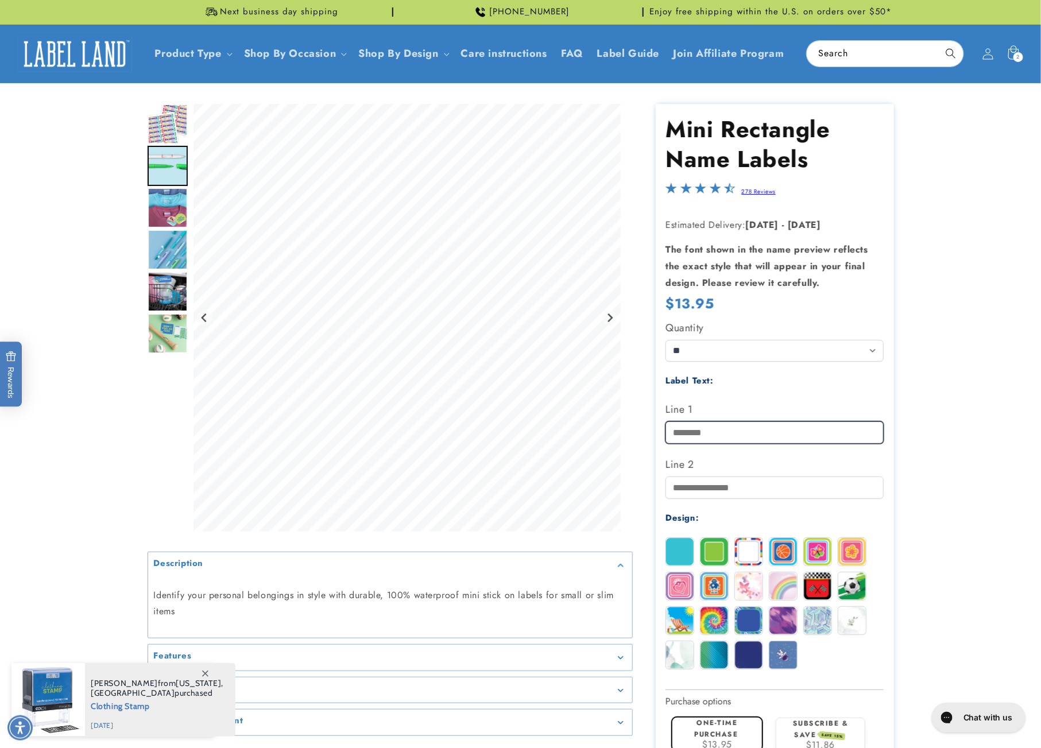
click at [744, 426] on input "Line 1" at bounding box center [775, 433] width 218 height 22
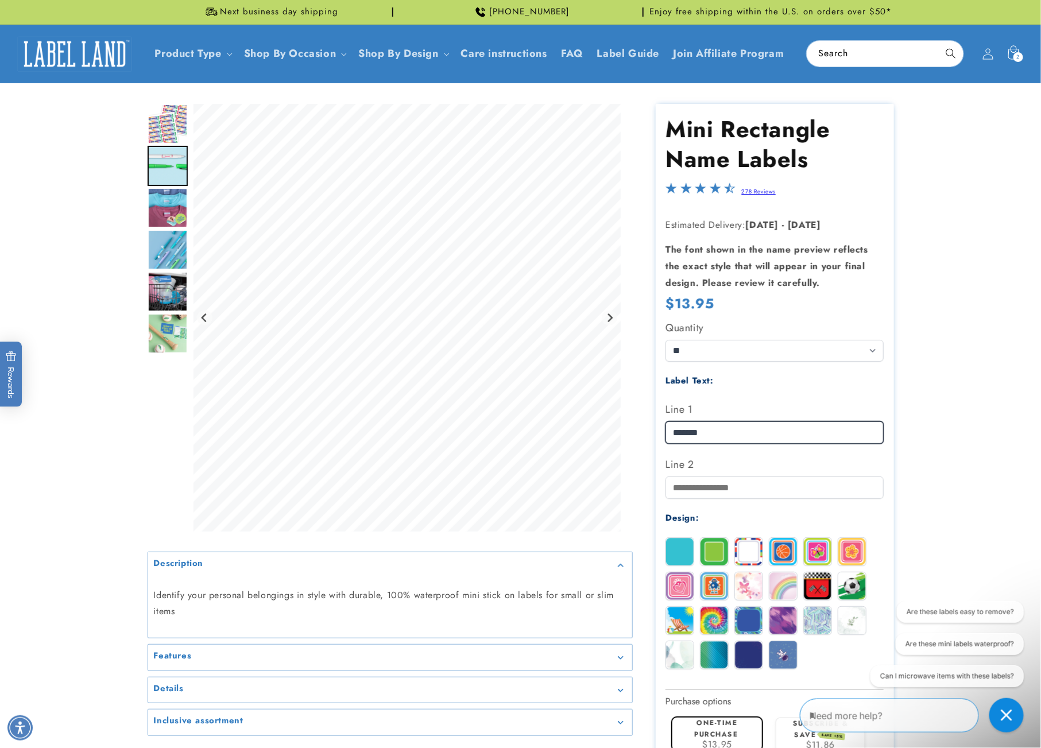
type input "*******"
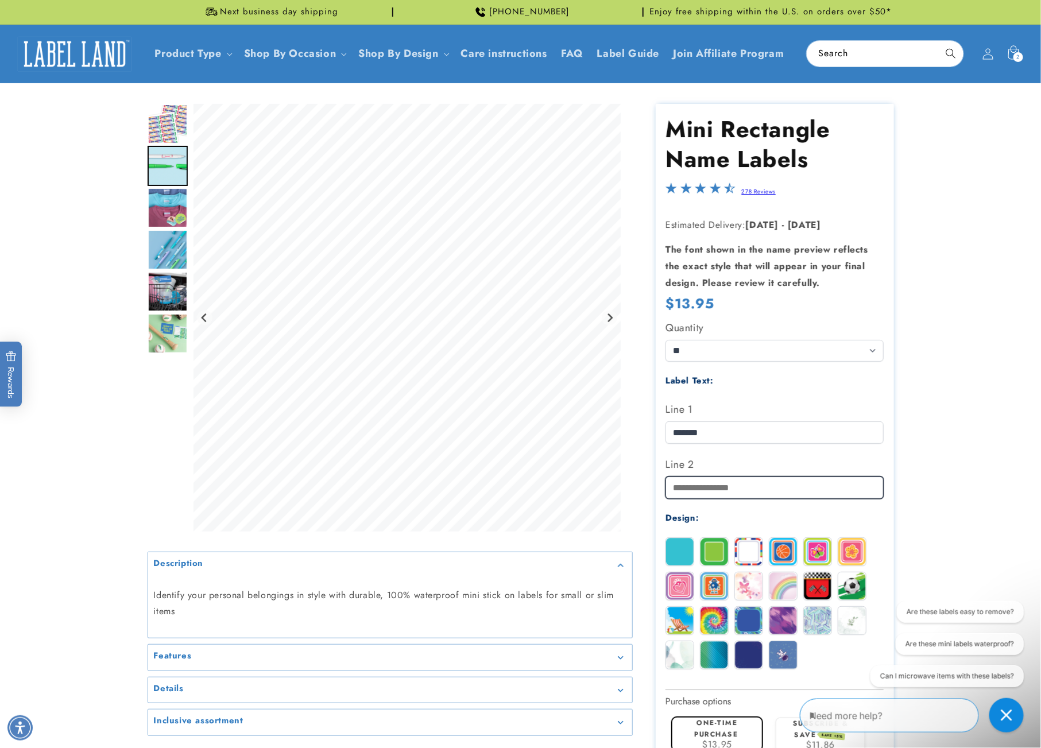
click at [716, 478] on input "Line 2" at bounding box center [775, 488] width 218 height 22
type input "*"
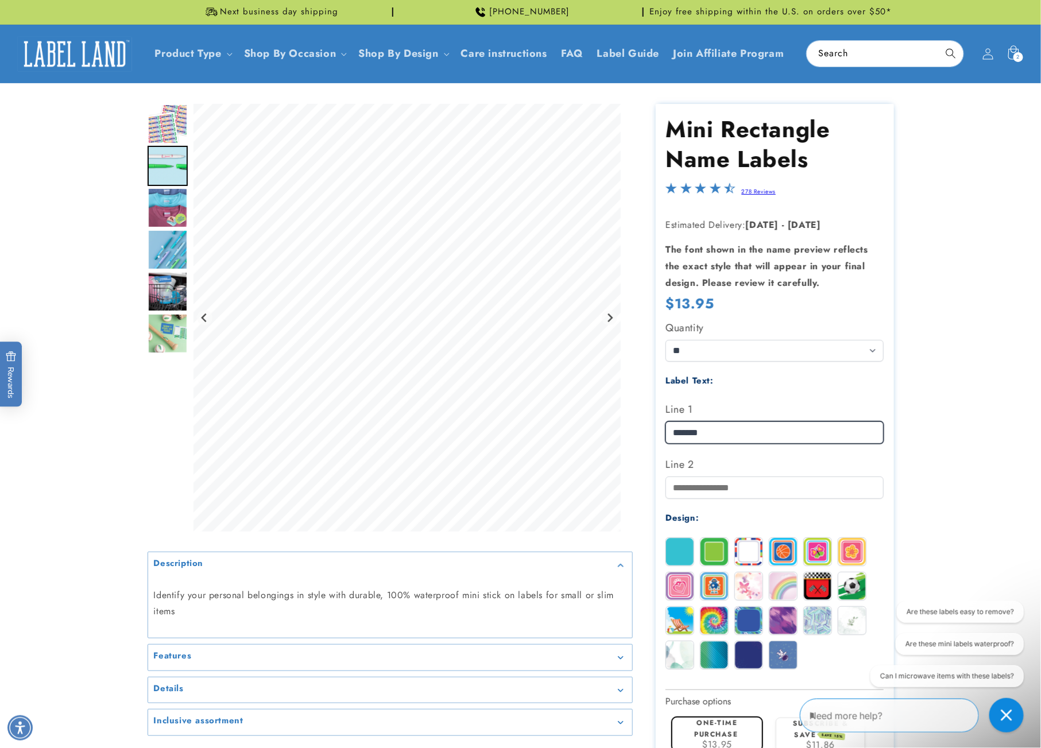
click at [772, 424] on input "*******" at bounding box center [775, 433] width 218 height 22
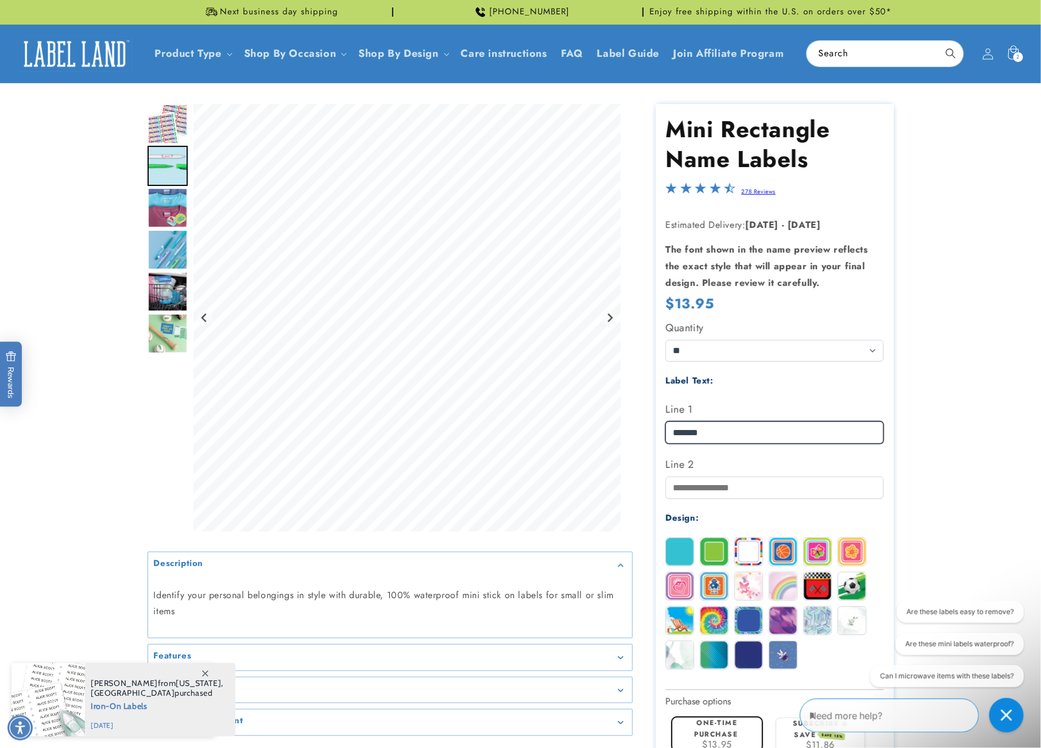
type input "**********"
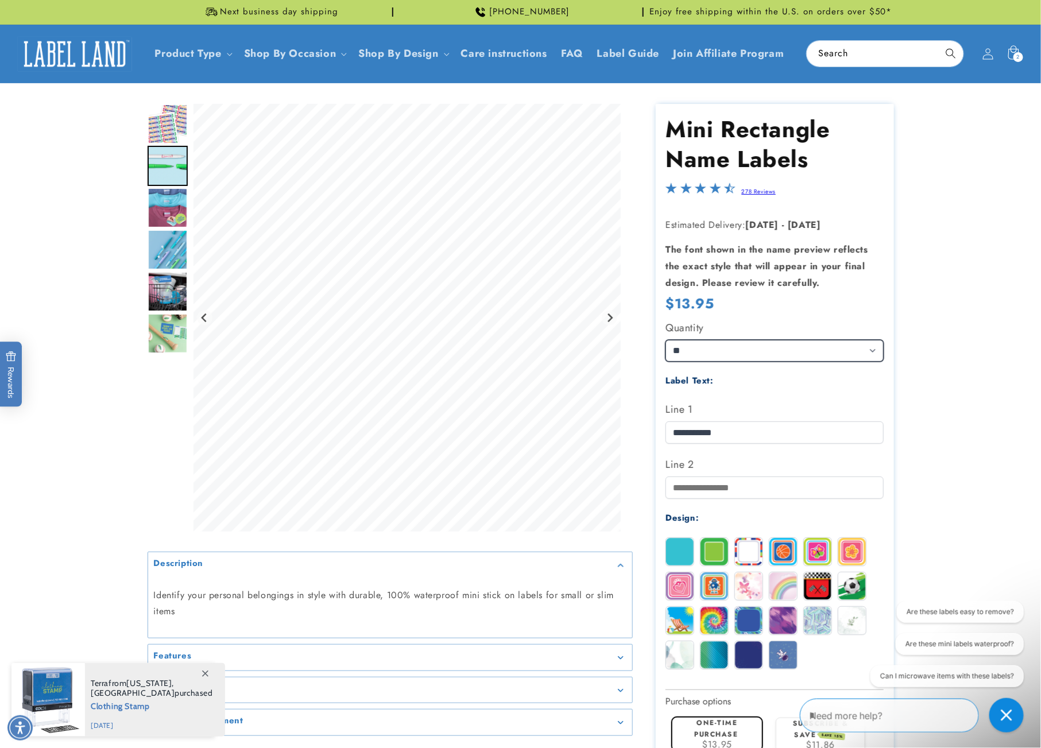
click at [777, 346] on select "** ** **" at bounding box center [775, 350] width 218 height 21
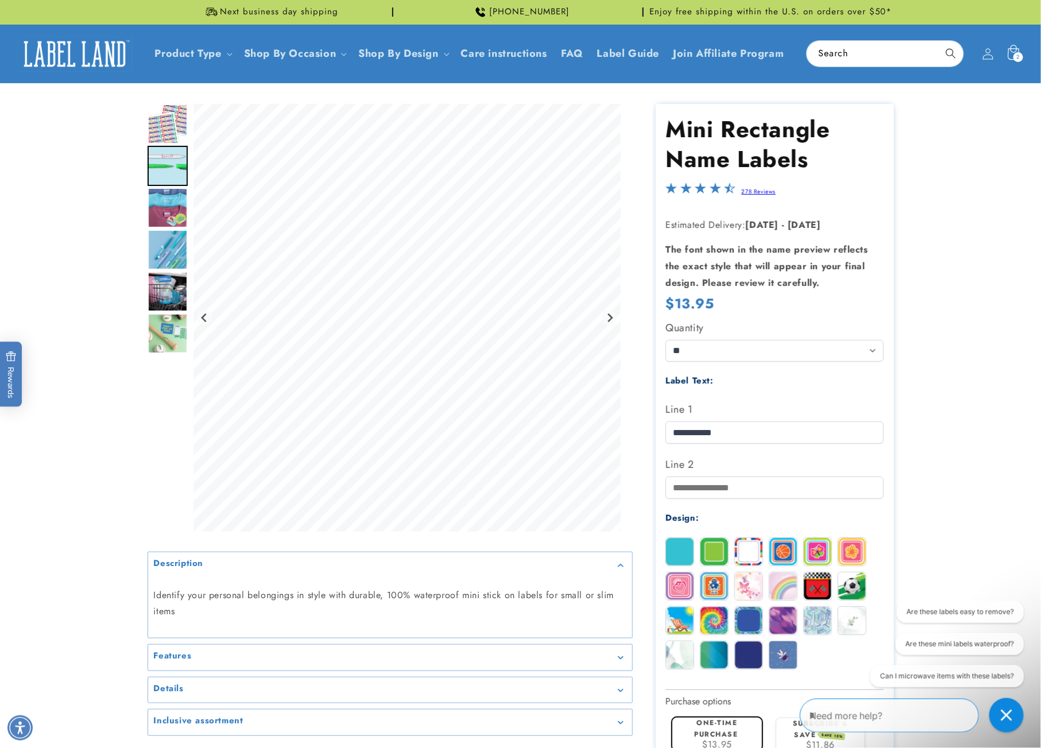
click at [1019, 52] on span "2" at bounding box center [1018, 57] width 3 height 10
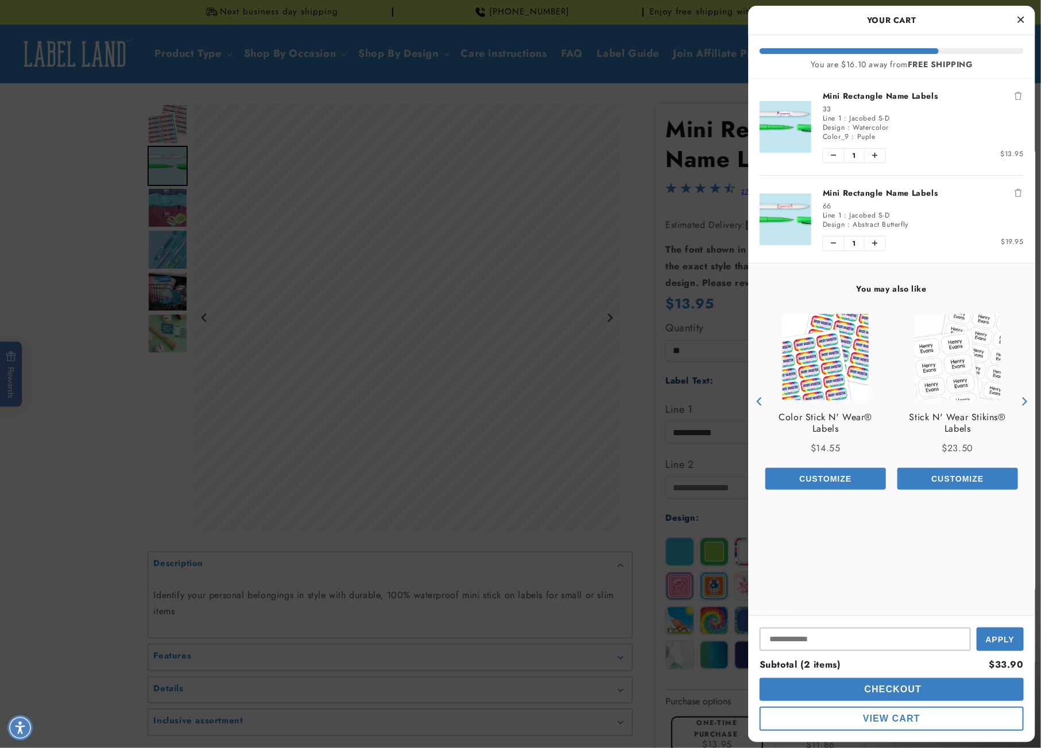
click at [1023, 90] on button "Remove Mini Rectangle Name Labels" at bounding box center [1018, 95] width 11 height 11
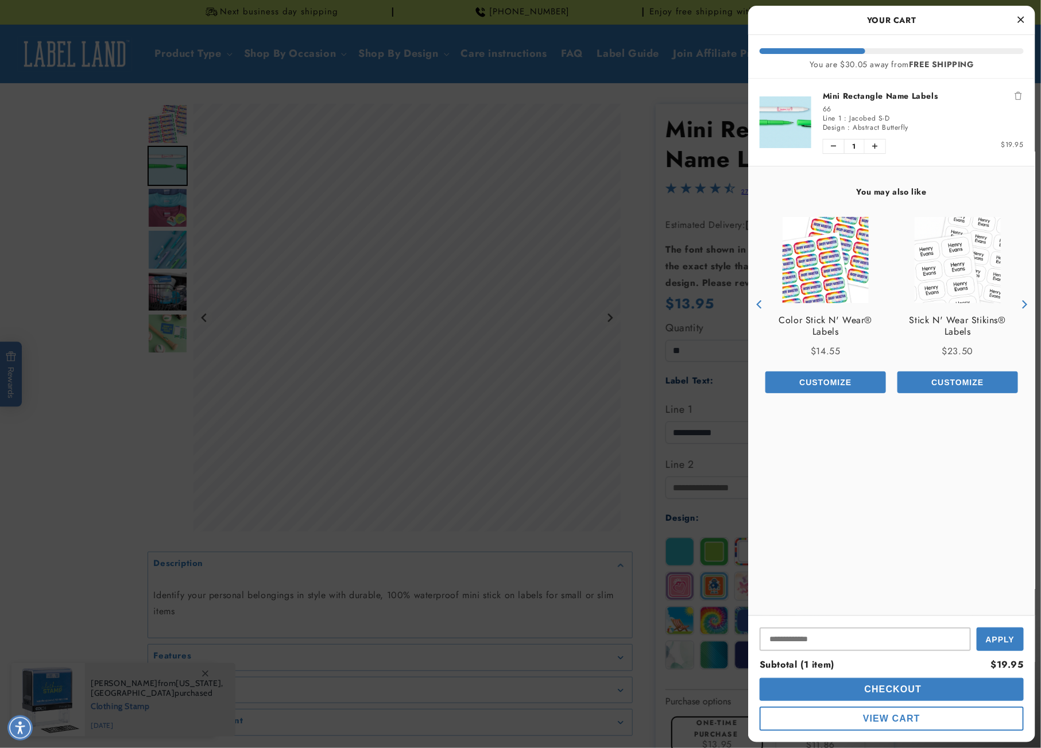
click at [1023, 90] on button "Remove Mini Rectangle Name Labels" at bounding box center [1018, 95] width 11 height 11
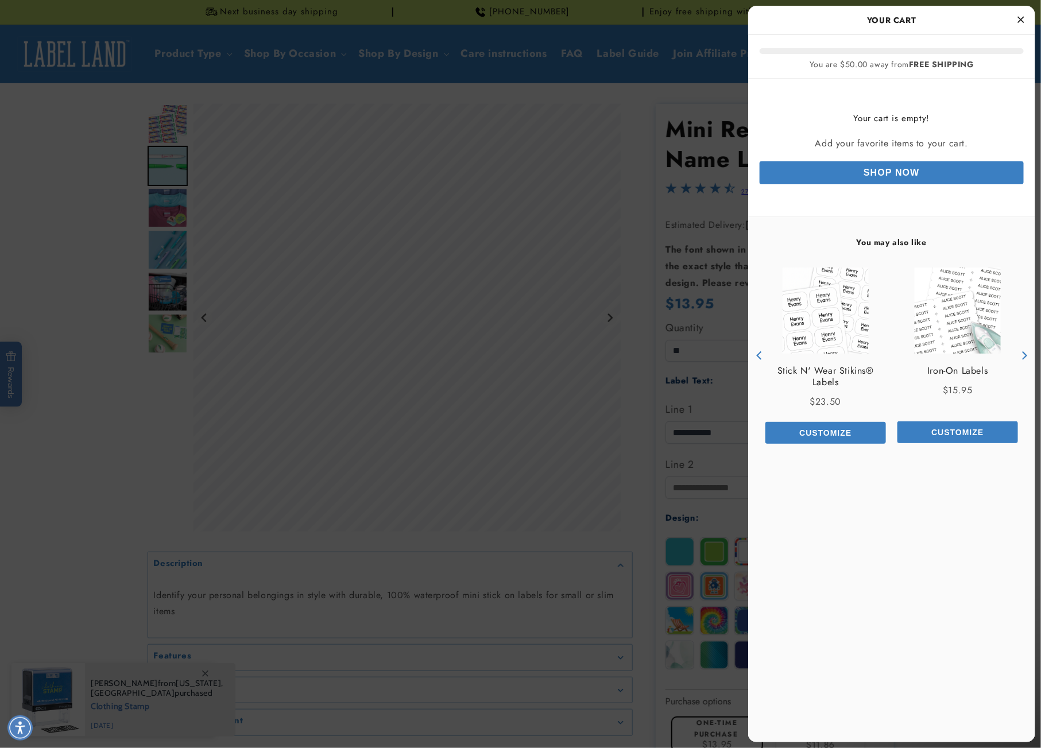
click at [704, 267] on div at bounding box center [520, 374] width 1041 height 748
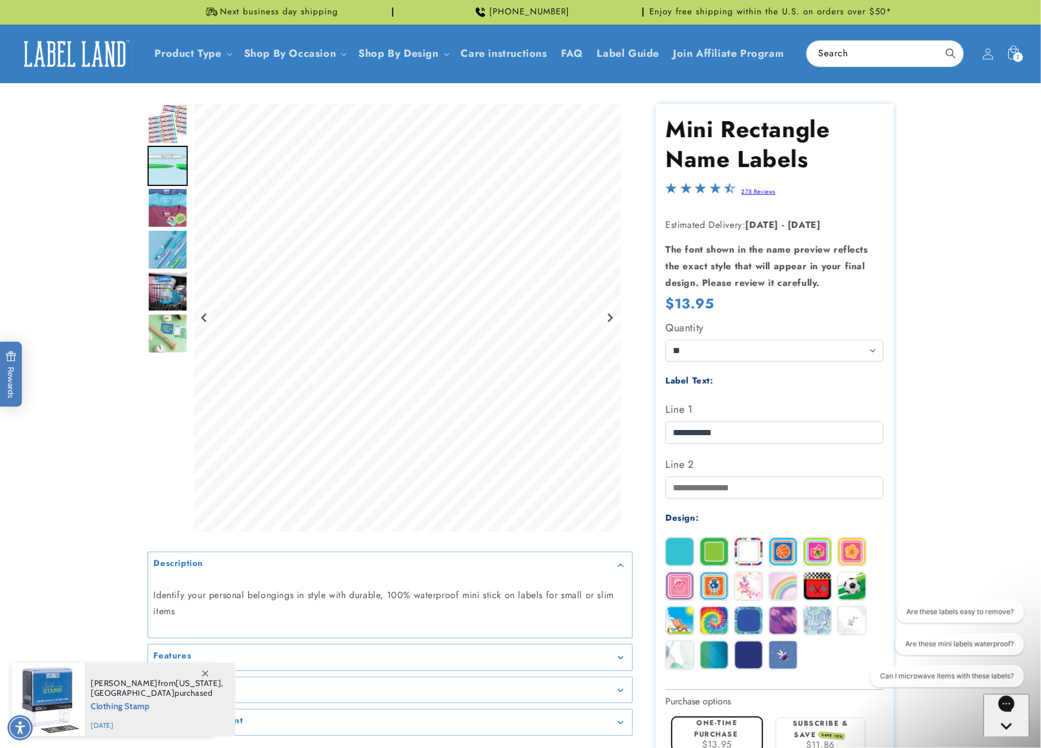
click at [746, 338] on div "Quantity ** ** **" at bounding box center [775, 340] width 218 height 43
click at [747, 350] on select "** ** **" at bounding box center [775, 350] width 218 height 21
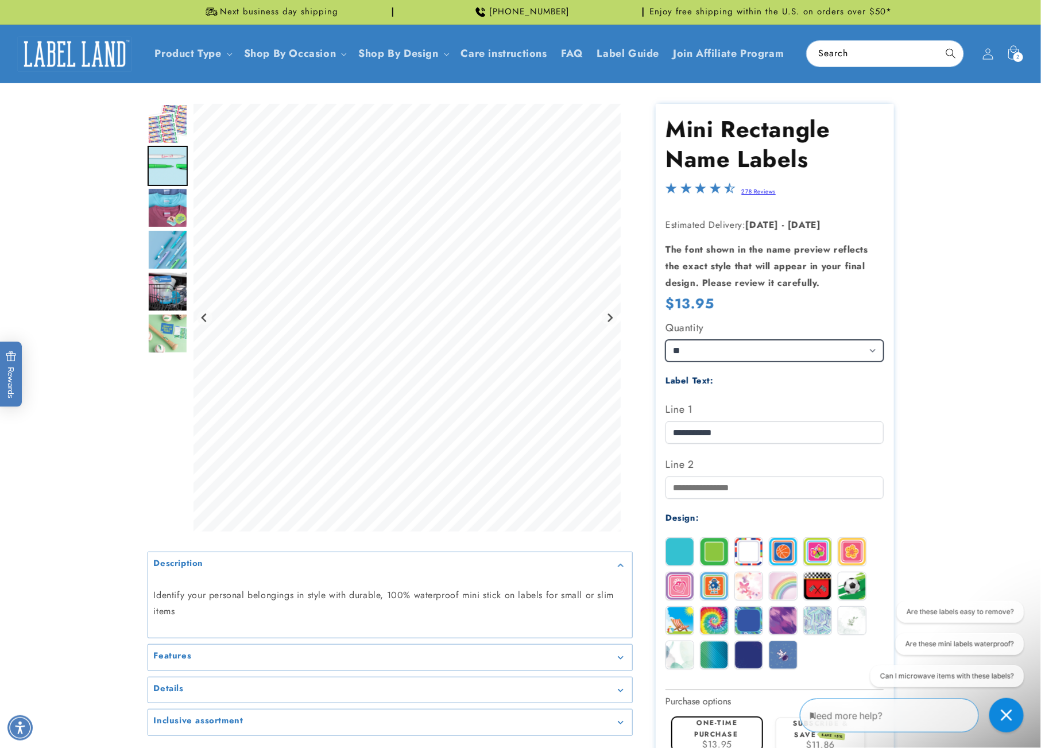
select select "**"
click at [666, 340] on select "** ** **" at bounding box center [775, 350] width 218 height 21
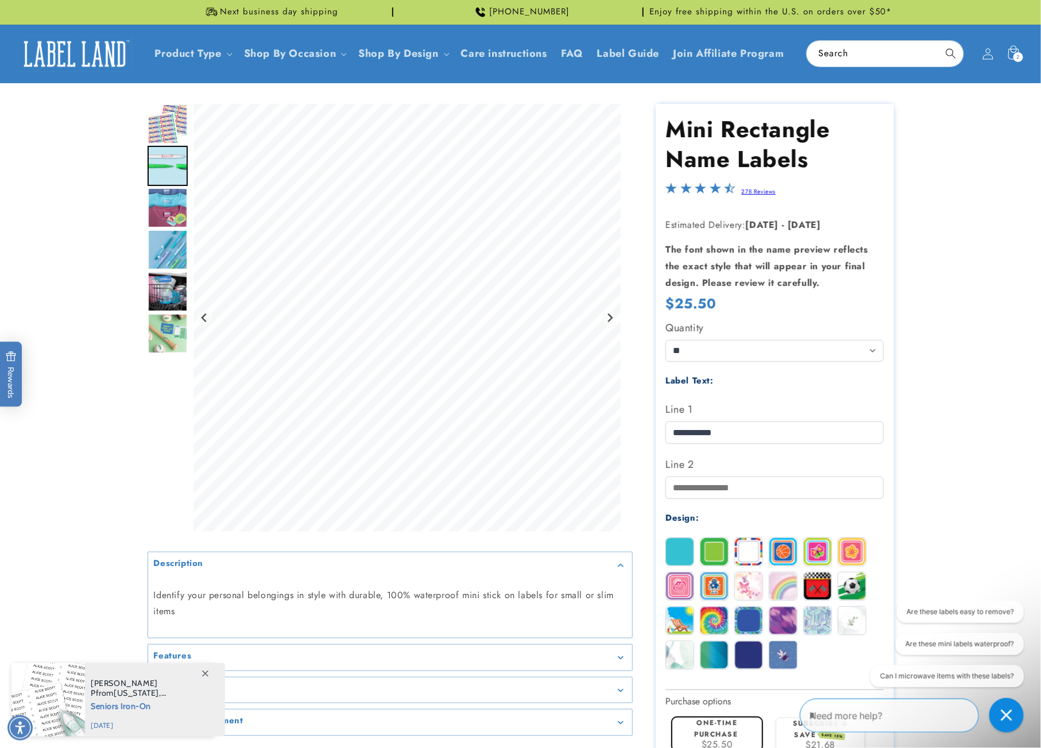
click at [155, 206] on img "Go to slide 3" at bounding box center [168, 208] width 40 height 40
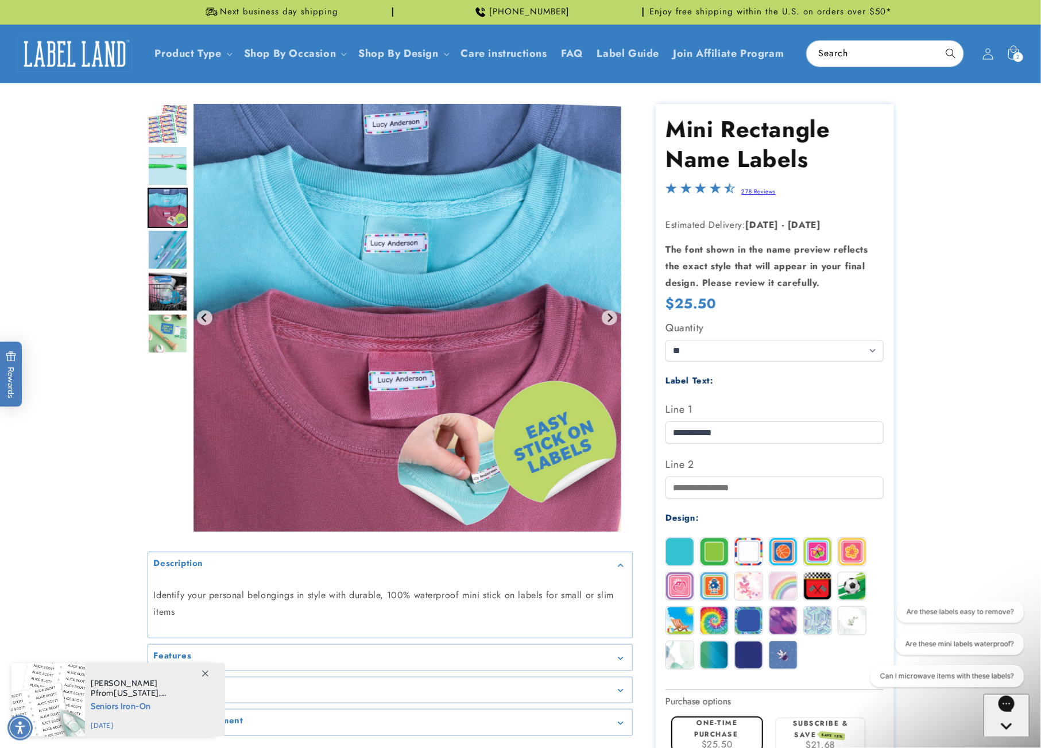
click at [165, 235] on img "Go to slide 4" at bounding box center [168, 250] width 40 height 40
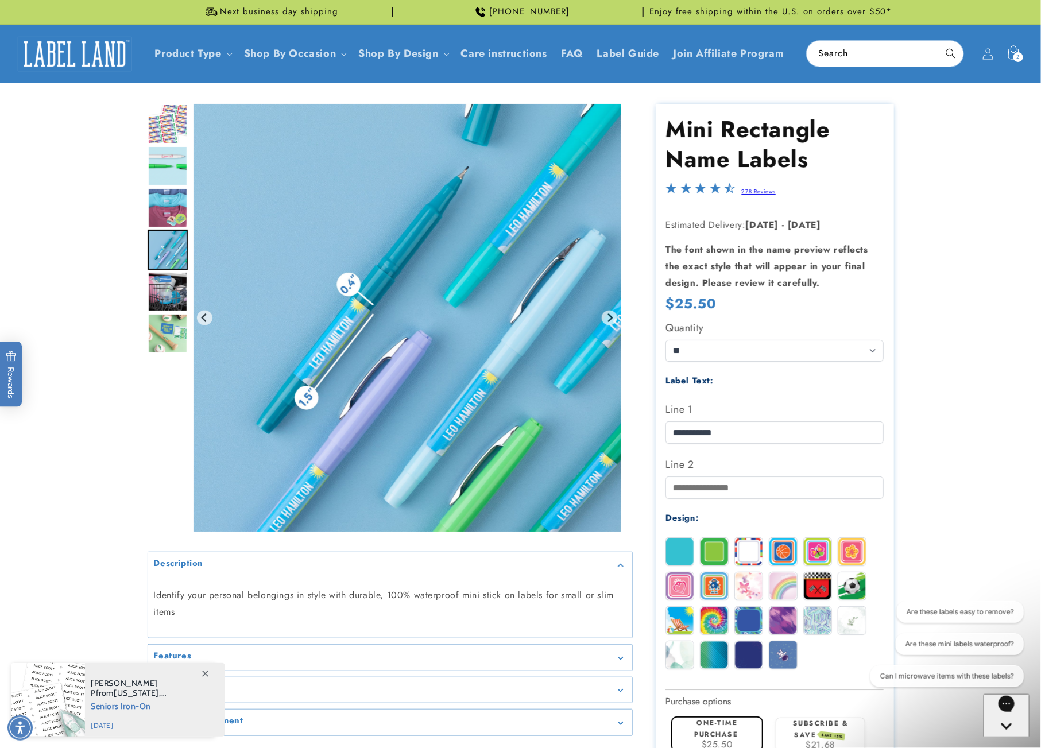
click at [176, 282] on img "Go to slide 5" at bounding box center [168, 292] width 40 height 40
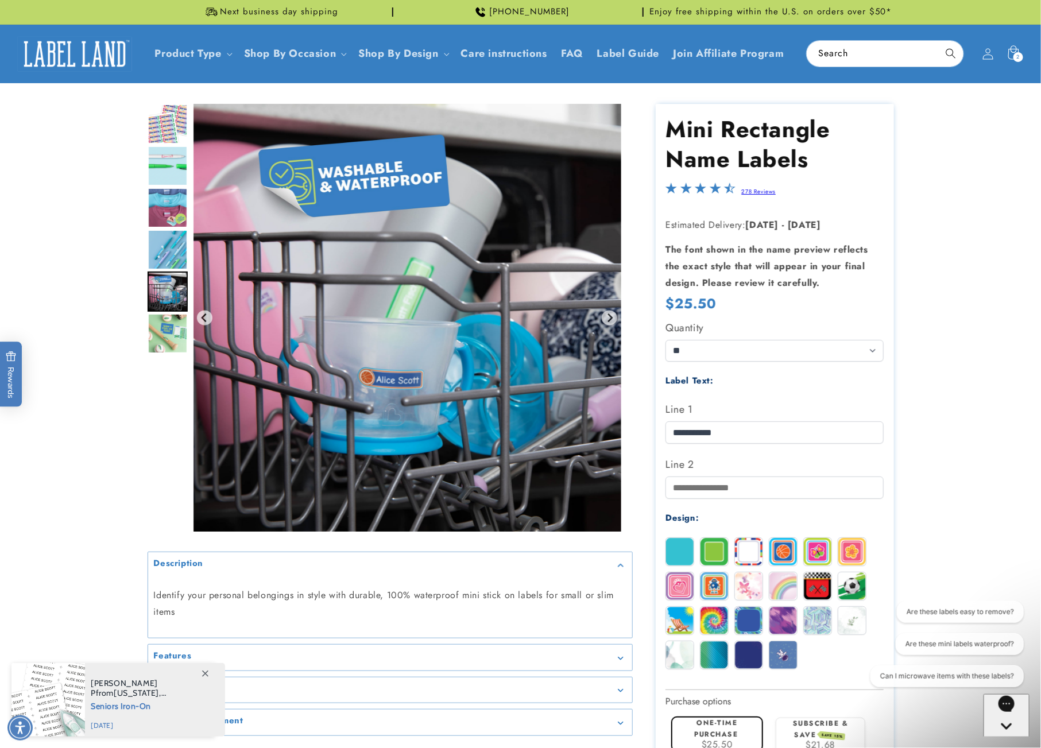
click at [178, 310] on img "Go to slide 5" at bounding box center [168, 292] width 40 height 40
click at [175, 325] on img "Go to slide 6" at bounding box center [168, 334] width 40 height 40
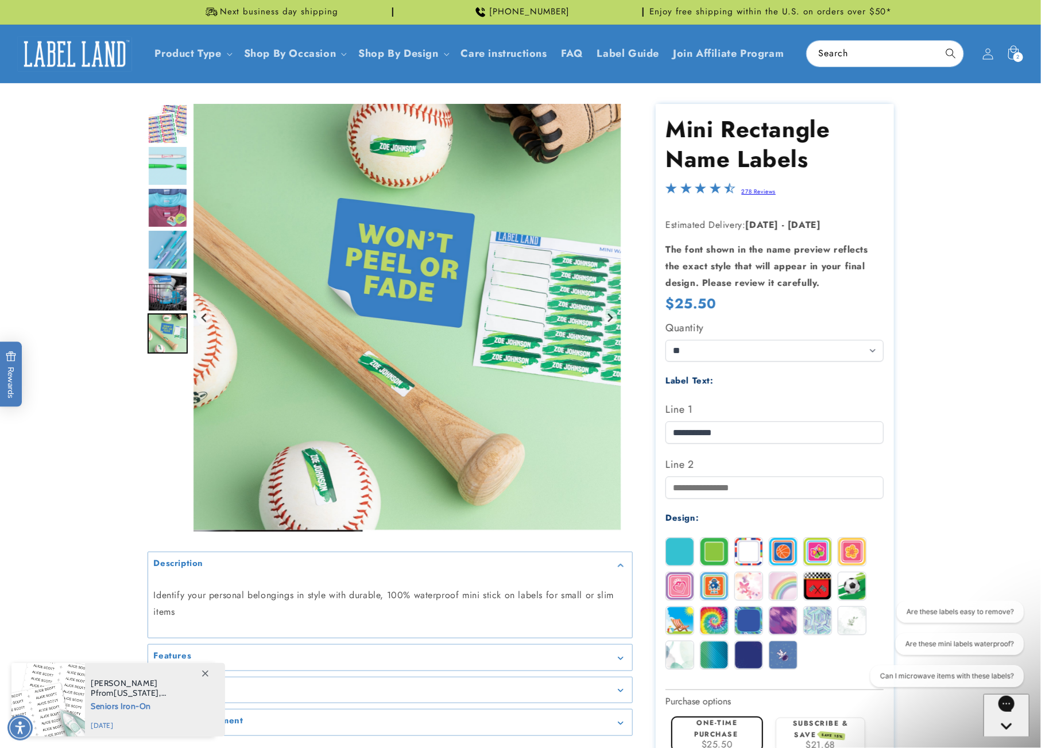
click at [174, 127] on img "Go to slide 1" at bounding box center [168, 124] width 40 height 40
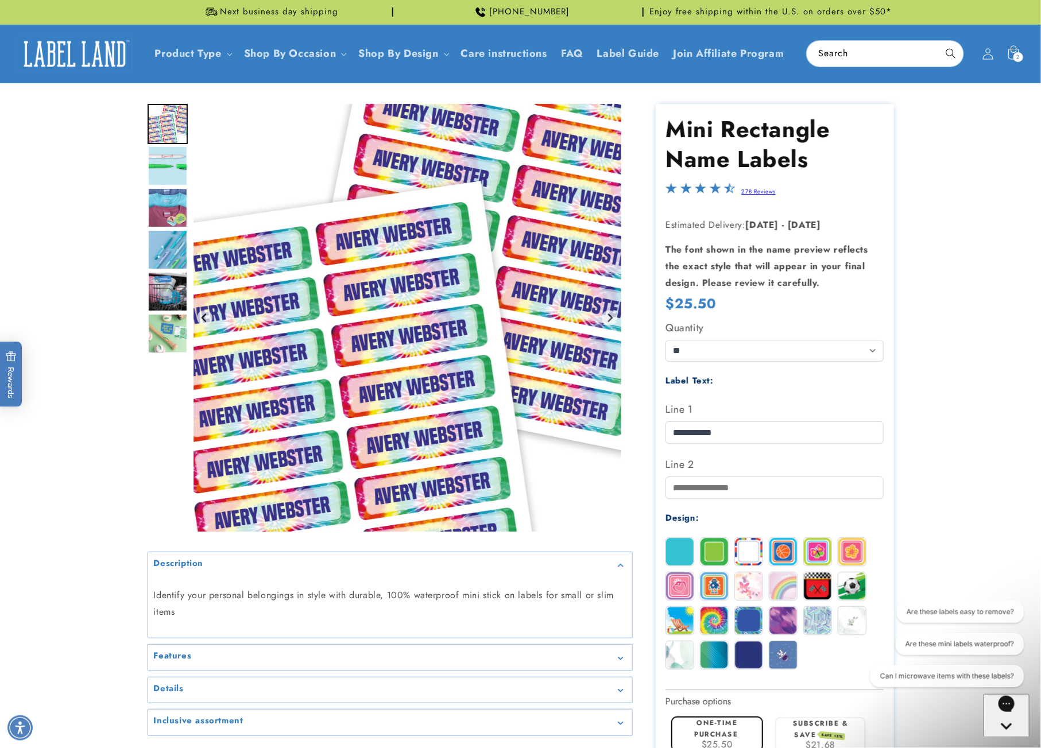
click at [175, 174] on img "Go to slide 2" at bounding box center [168, 166] width 40 height 40
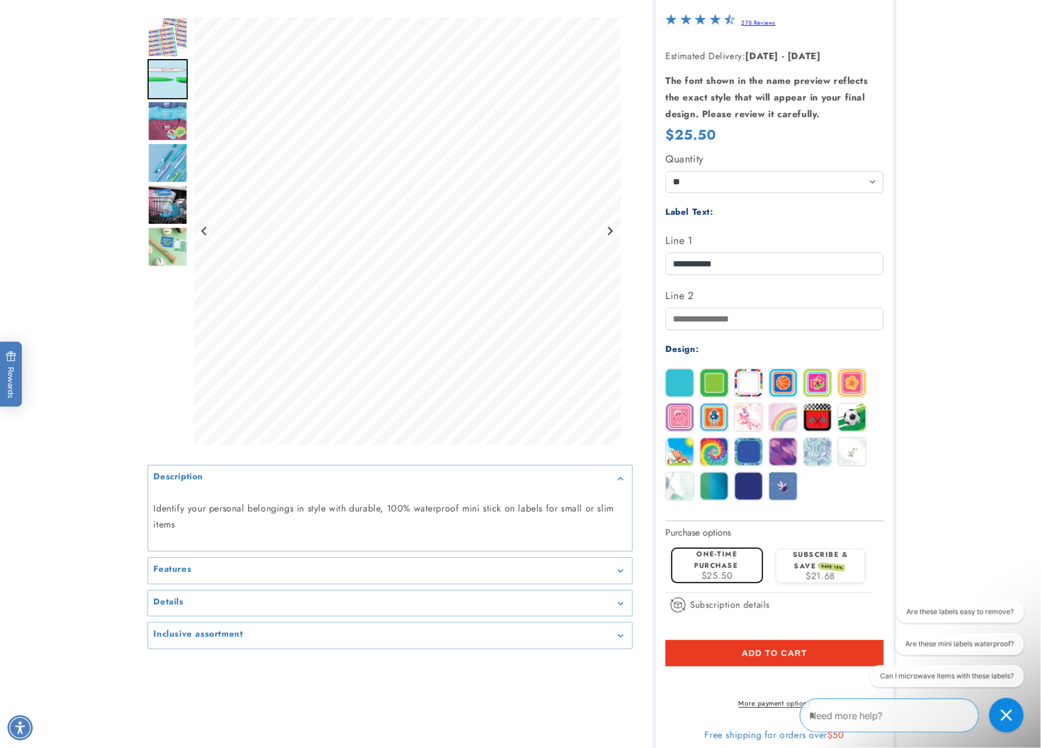
scroll to position [171, 0]
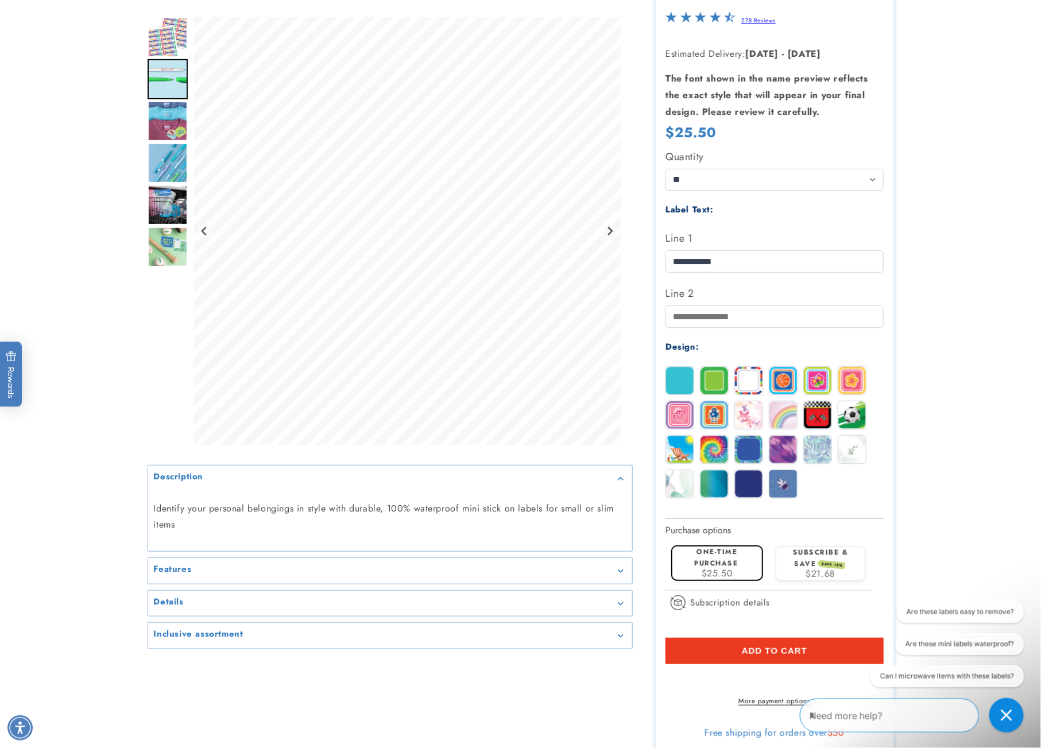
click at [830, 640] on button "Add to cart" at bounding box center [775, 651] width 218 height 26
